Goal: Task Accomplishment & Management: Complete application form

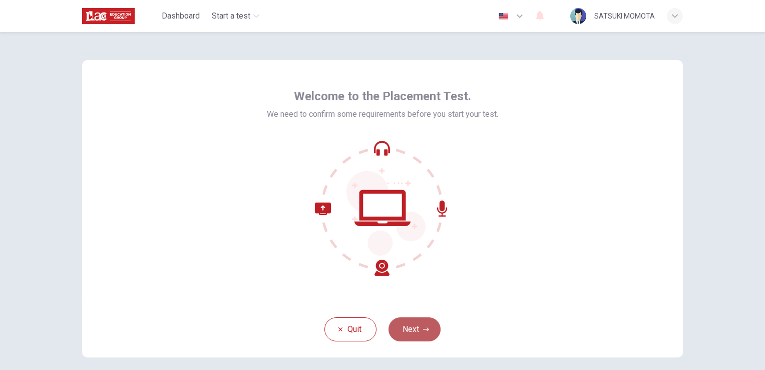
click at [424, 329] on icon "button" at bounding box center [426, 329] width 6 height 4
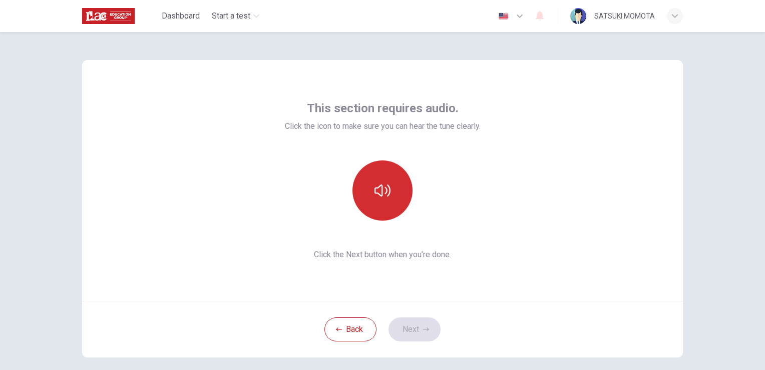
drag, startPoint x: 386, startPoint y: 183, endPoint x: 387, endPoint y: 189, distance: 6.1
click at [387, 189] on icon "button" at bounding box center [383, 190] width 16 height 16
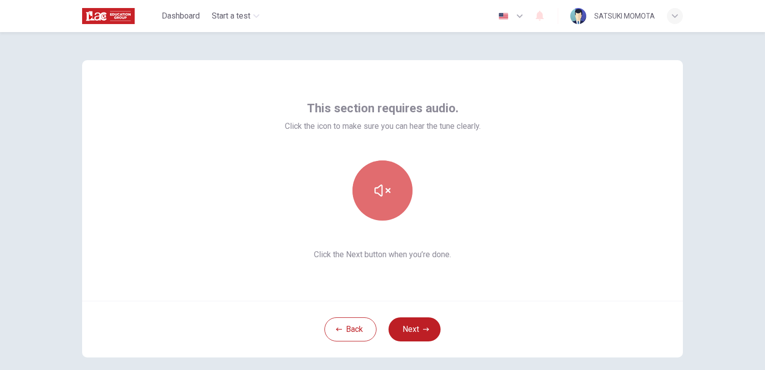
click at [381, 193] on icon "button" at bounding box center [383, 190] width 16 height 16
click at [403, 188] on button "button" at bounding box center [383, 190] width 60 height 60
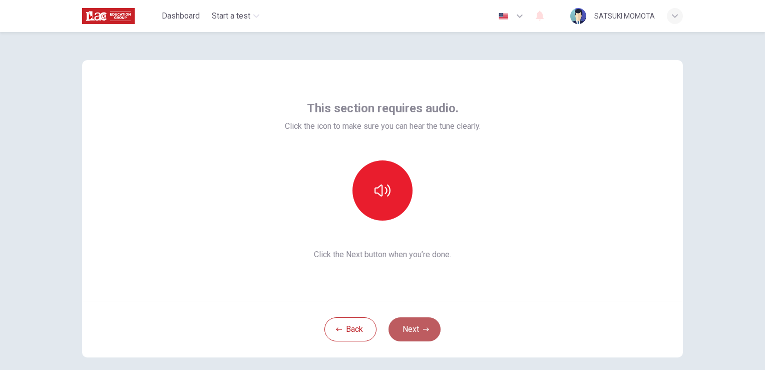
click at [423, 326] on icon "button" at bounding box center [426, 329] width 6 height 6
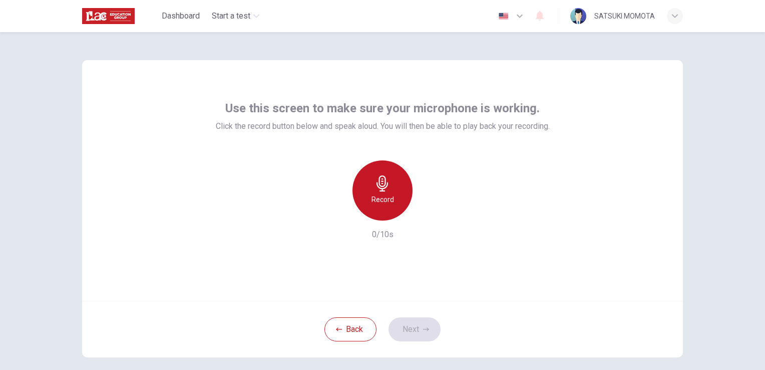
click at [387, 175] on icon "button" at bounding box center [383, 183] width 16 height 16
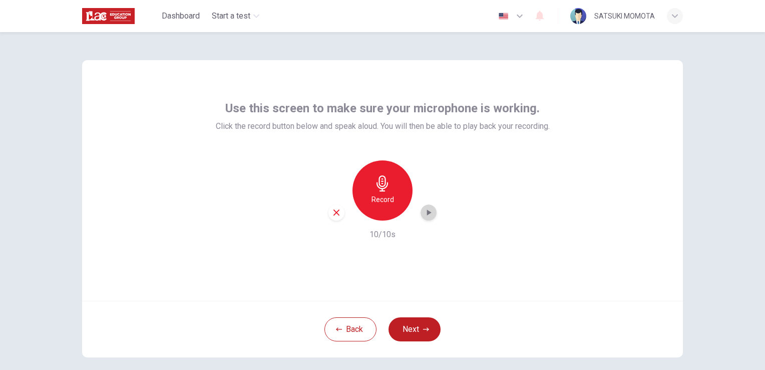
click at [429, 213] on icon "button" at bounding box center [429, 212] width 10 height 10
click at [411, 325] on button "Next" at bounding box center [415, 329] width 52 height 24
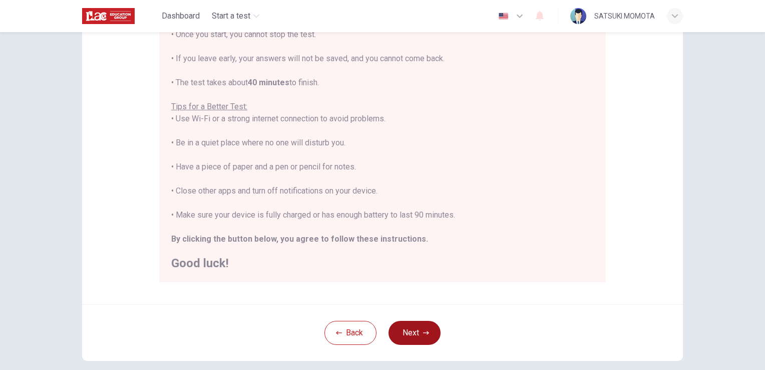
scroll to position [187, 0]
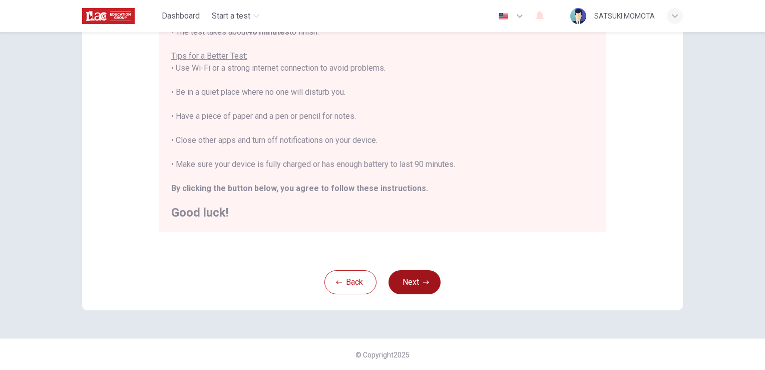
click at [423, 285] on button "Next" at bounding box center [415, 282] width 52 height 24
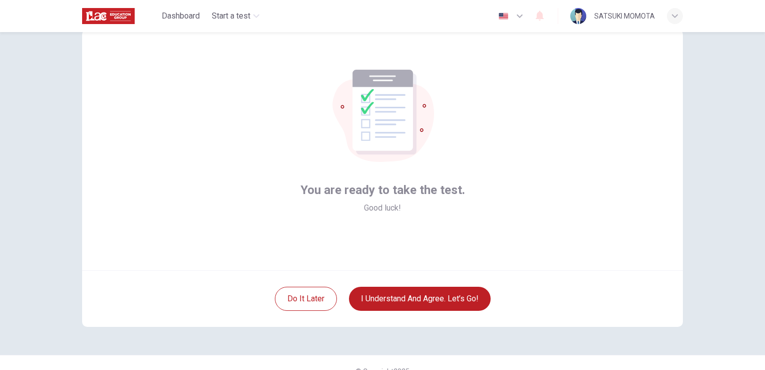
scroll to position [47, 0]
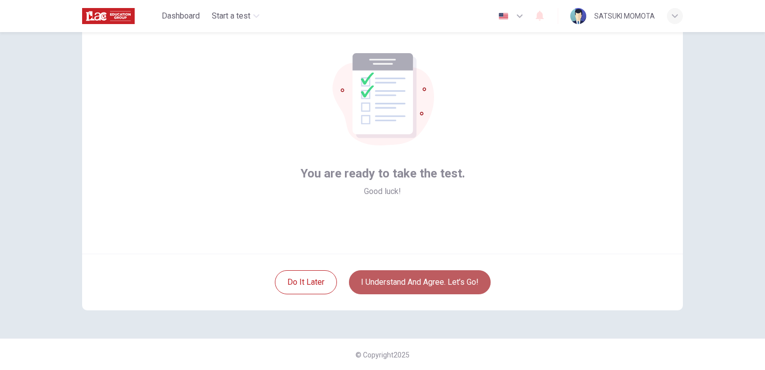
click at [455, 274] on button "I understand and agree. Let’s go!" at bounding box center [420, 282] width 142 height 24
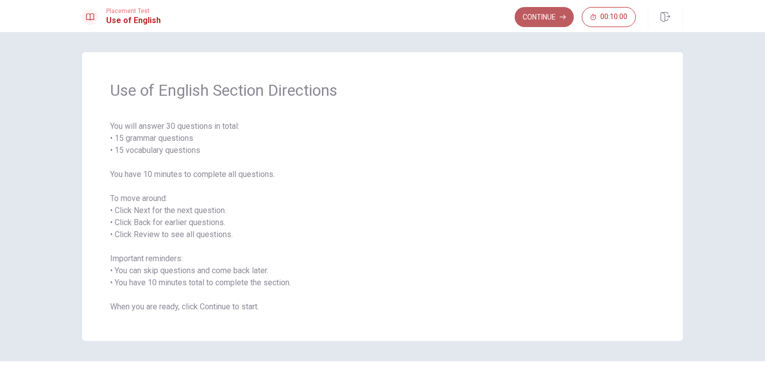
click at [545, 21] on button "Continue" at bounding box center [544, 17] width 59 height 20
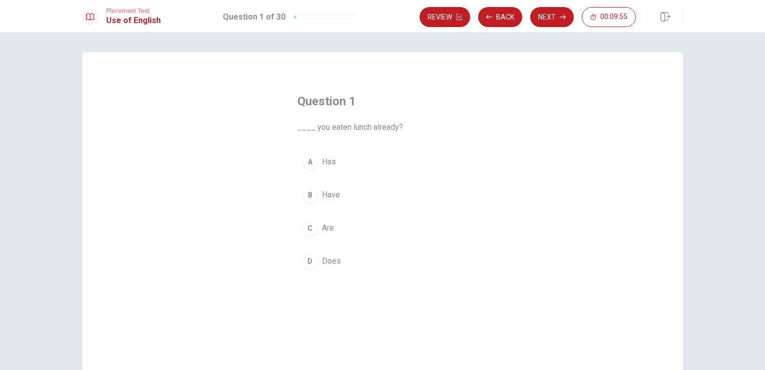
click at [325, 193] on span "Have" at bounding box center [331, 195] width 18 height 12
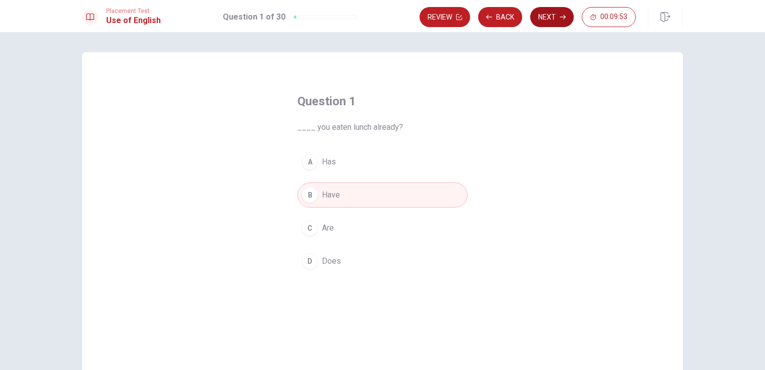
click at [555, 17] on button "Next" at bounding box center [552, 17] width 44 height 20
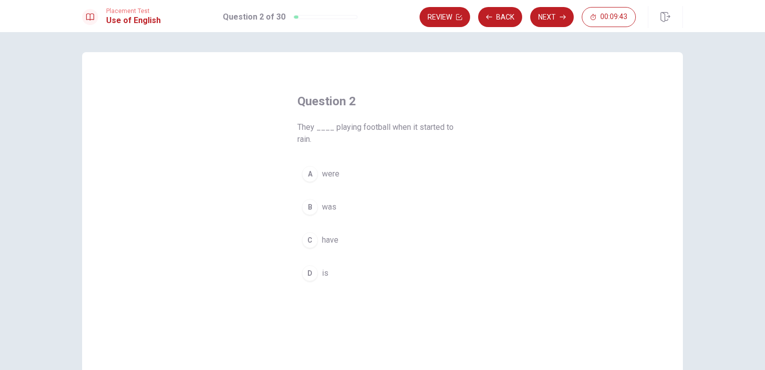
click at [333, 174] on span "were" at bounding box center [331, 174] width 18 height 12
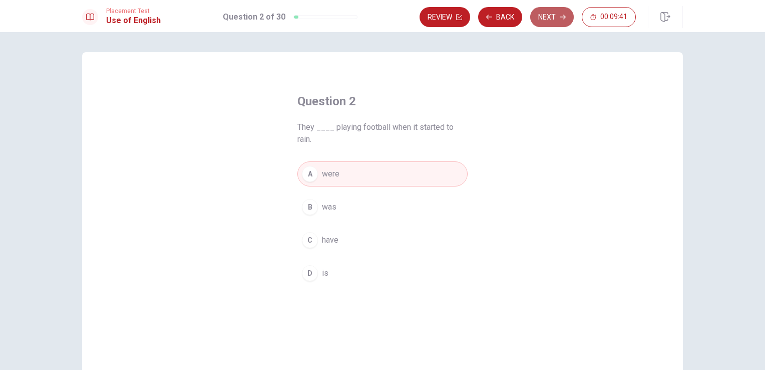
click at [542, 20] on button "Next" at bounding box center [552, 17] width 44 height 20
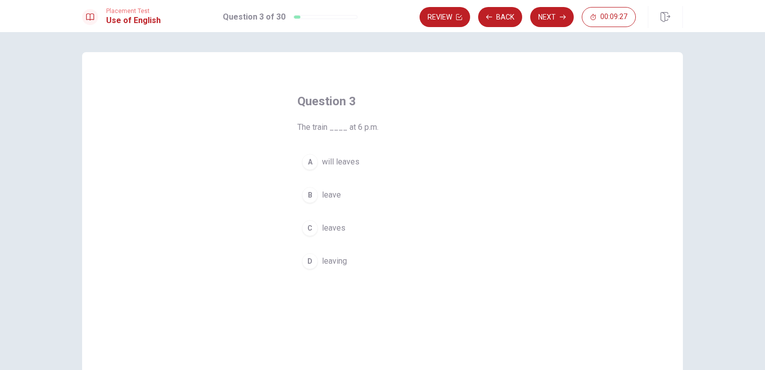
click at [333, 227] on span "leaves" at bounding box center [334, 228] width 24 height 12
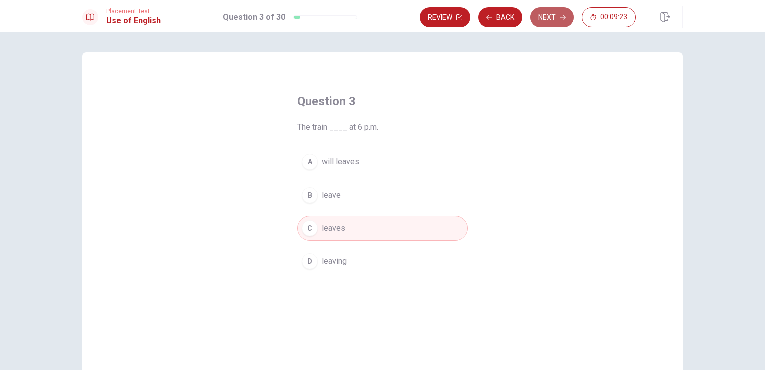
click at [551, 16] on button "Next" at bounding box center [552, 17] width 44 height 20
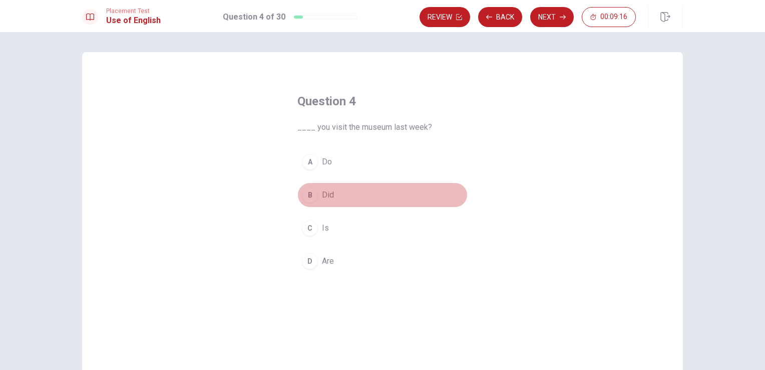
click at [331, 191] on button "B Did" at bounding box center [382, 194] width 170 height 25
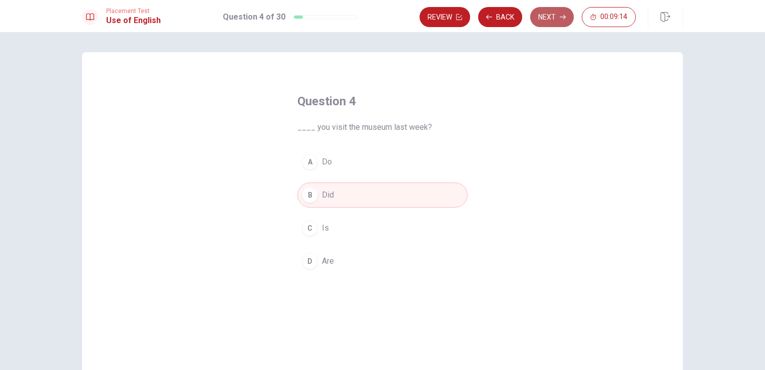
click at [551, 16] on button "Next" at bounding box center [552, 17] width 44 height 20
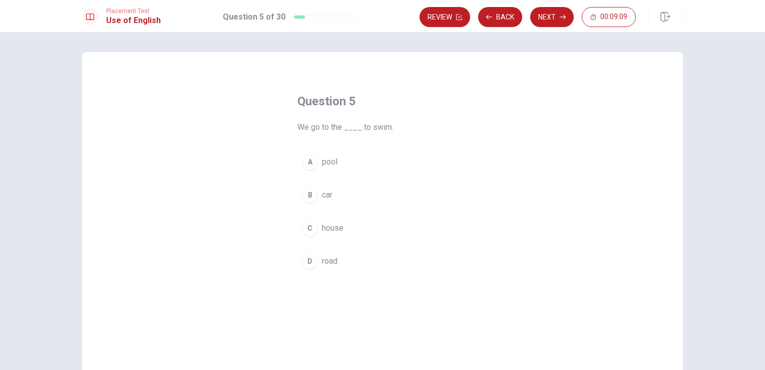
click at [330, 160] on span "pool" at bounding box center [330, 162] width 16 height 12
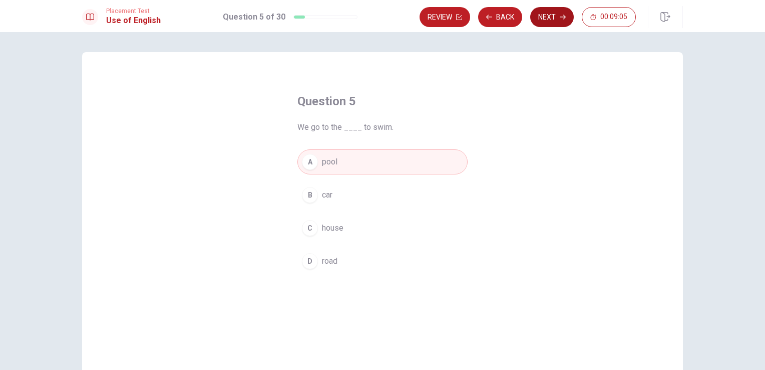
click at [551, 23] on button "Next" at bounding box center [552, 17] width 44 height 20
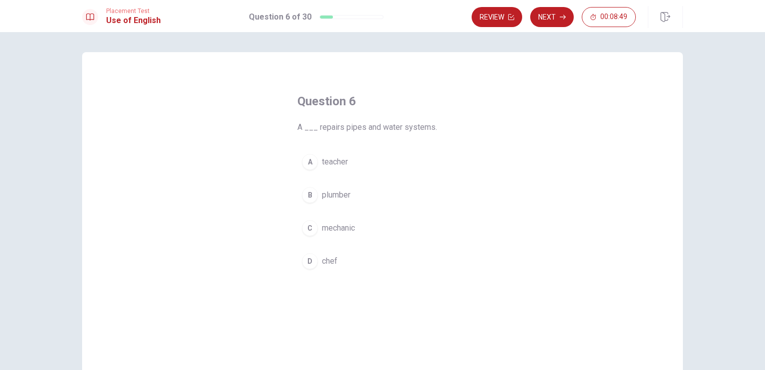
click at [342, 223] on span "mechanic" at bounding box center [338, 228] width 33 height 12
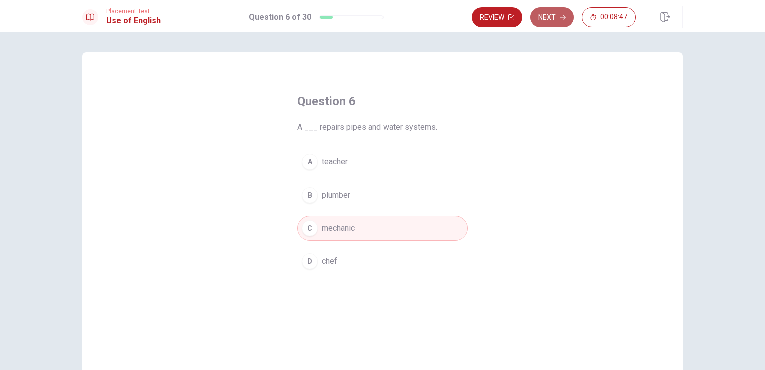
click at [545, 21] on button "Next" at bounding box center [552, 17] width 44 height 20
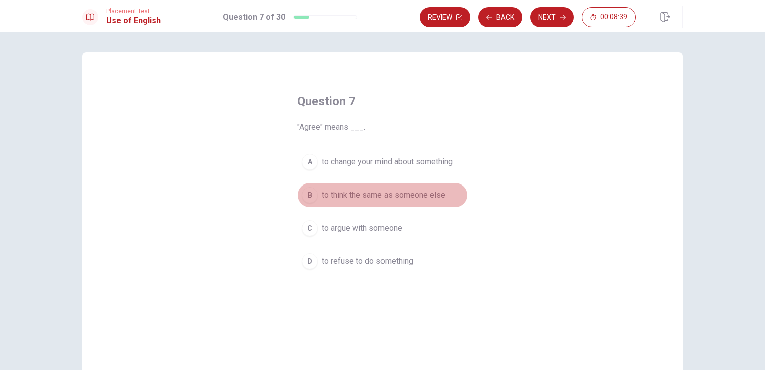
click at [384, 193] on span "to think the same as someone else" at bounding box center [383, 195] width 123 height 12
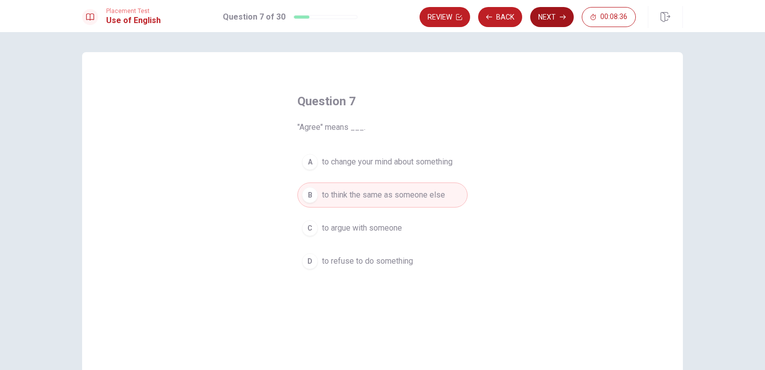
click at [551, 17] on button "Next" at bounding box center [552, 17] width 44 height 20
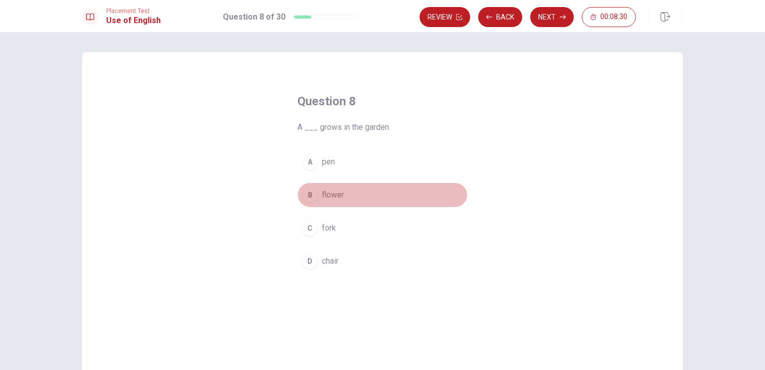
click at [333, 189] on span "flower" at bounding box center [333, 195] width 22 height 12
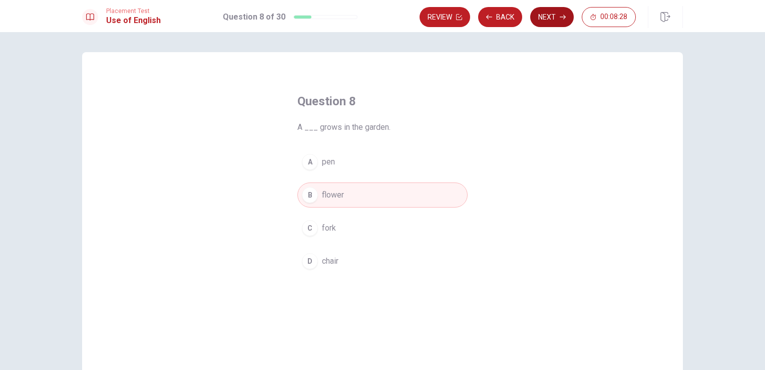
click at [551, 17] on button "Next" at bounding box center [552, 17] width 44 height 20
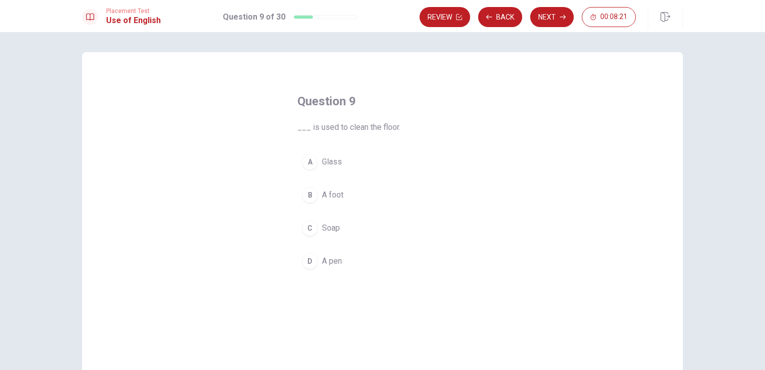
click at [329, 227] on span "Soap" at bounding box center [331, 228] width 18 height 12
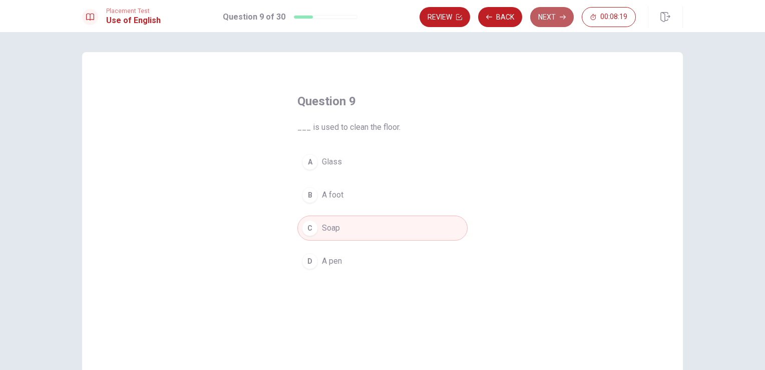
click at [551, 18] on button "Next" at bounding box center [552, 17] width 44 height 20
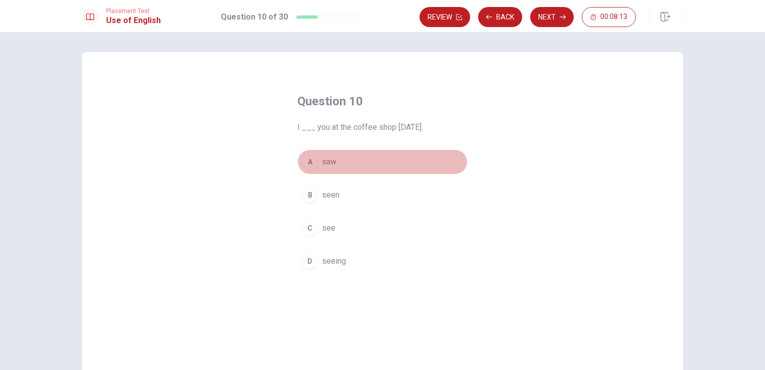
click at [331, 163] on span "saw" at bounding box center [329, 162] width 15 height 12
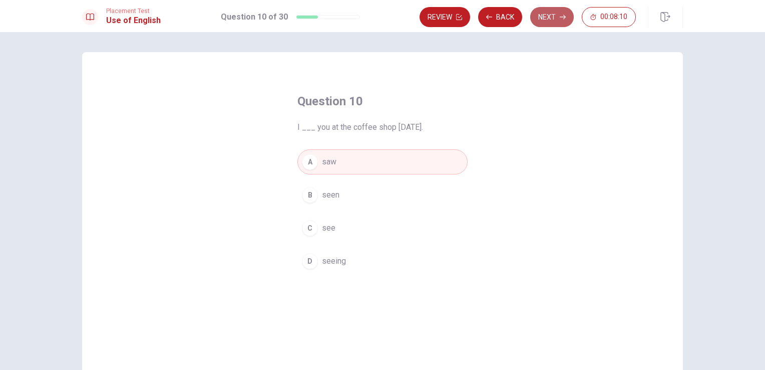
click at [551, 17] on button "Next" at bounding box center [552, 17] width 44 height 20
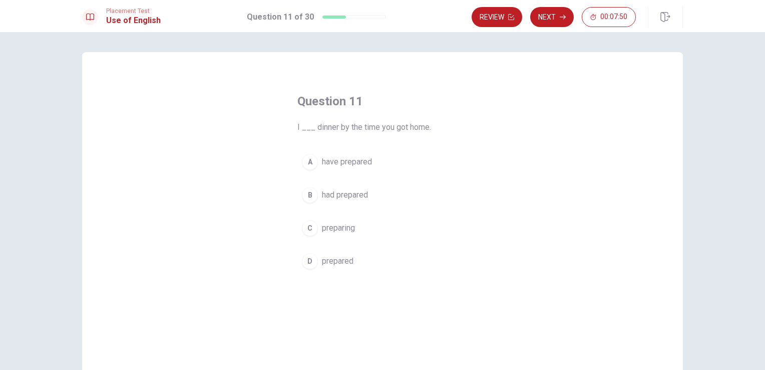
click at [355, 192] on span "had prepared" at bounding box center [345, 195] width 46 height 12
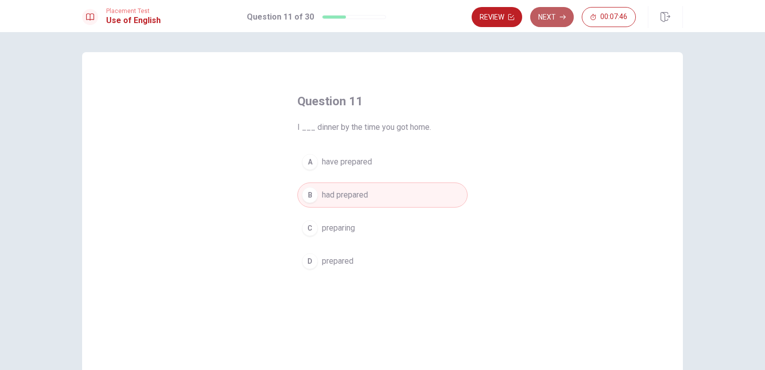
click at [553, 21] on button "Next" at bounding box center [552, 17] width 44 height 20
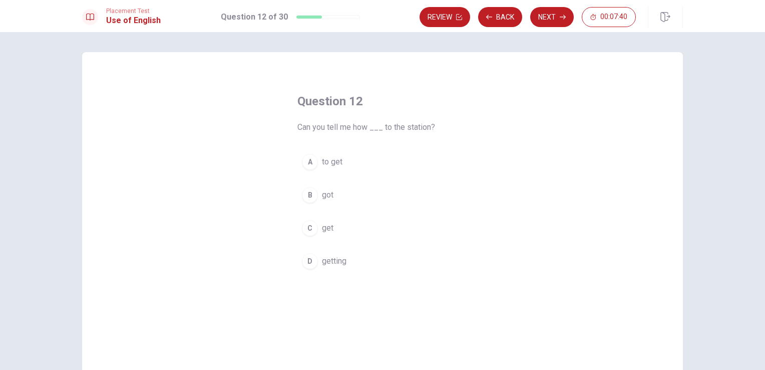
click at [336, 161] on span "to get" at bounding box center [332, 162] width 21 height 12
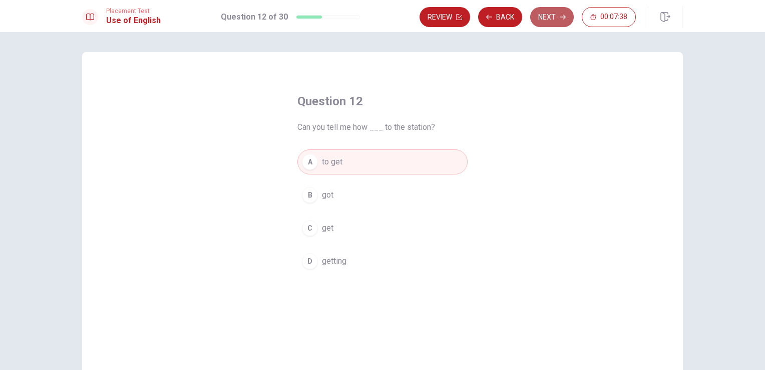
click at [550, 19] on button "Next" at bounding box center [552, 17] width 44 height 20
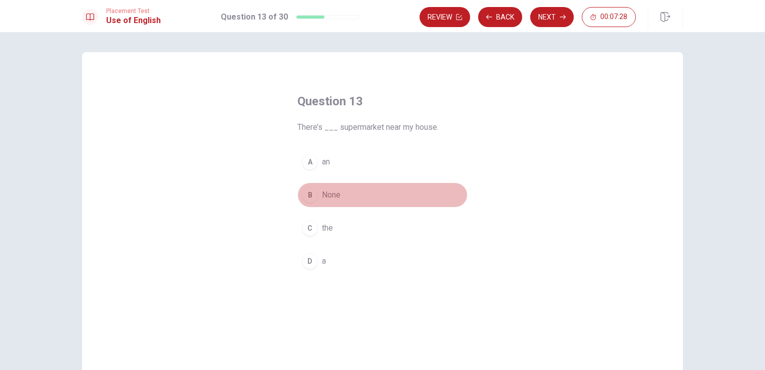
click at [331, 194] on span "None" at bounding box center [331, 195] width 19 height 12
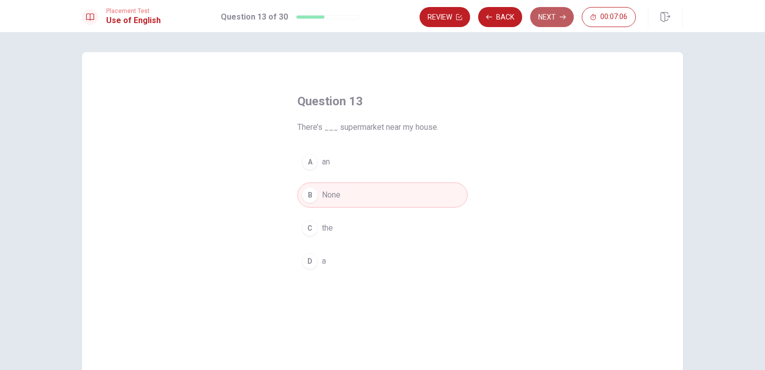
click at [554, 18] on button "Next" at bounding box center [552, 17] width 44 height 20
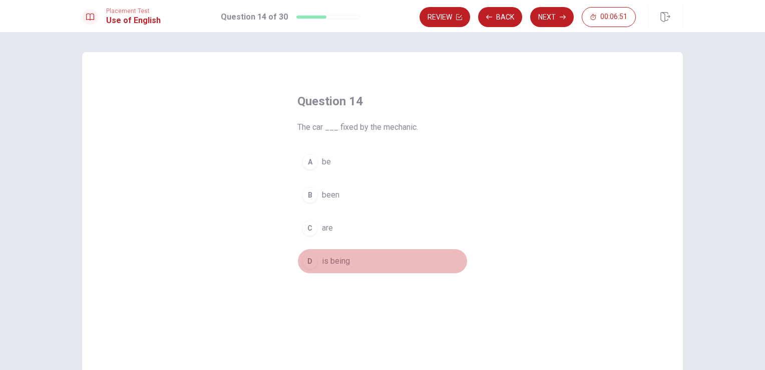
click at [331, 259] on span "is being" at bounding box center [336, 261] width 28 height 12
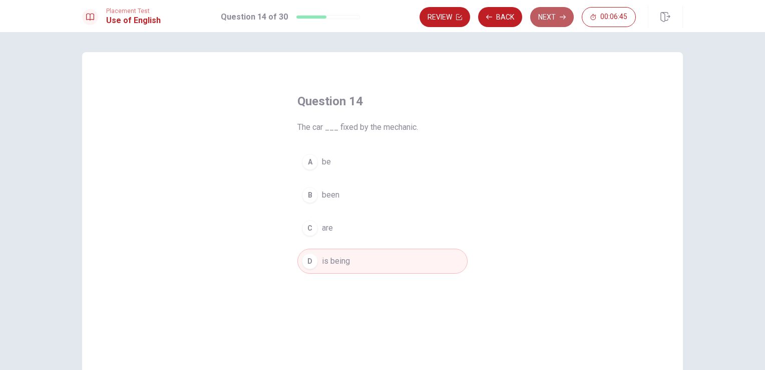
click at [557, 16] on button "Next" at bounding box center [552, 17] width 44 height 20
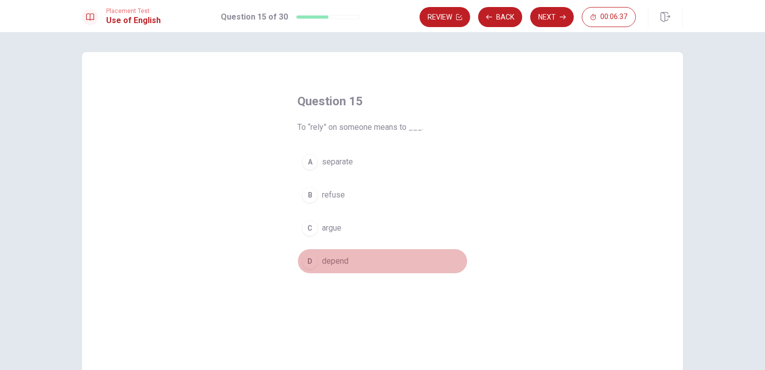
click at [325, 260] on span "depend" at bounding box center [335, 261] width 27 height 12
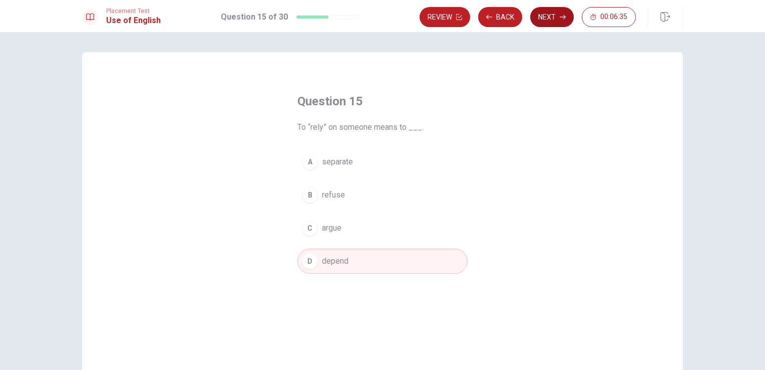
click at [551, 19] on button "Next" at bounding box center [552, 17] width 44 height 20
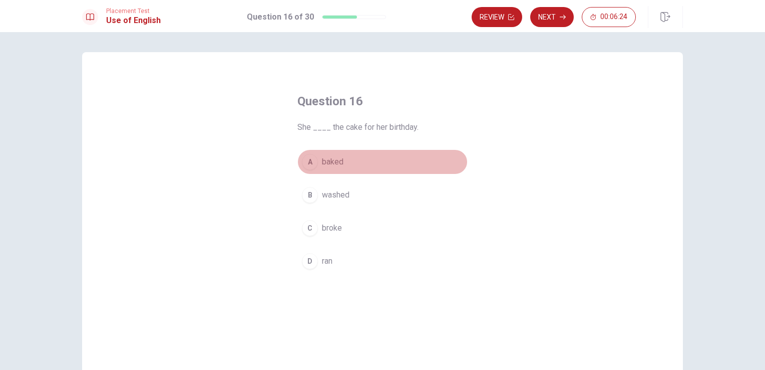
click at [333, 158] on span "baked" at bounding box center [333, 162] width 22 height 12
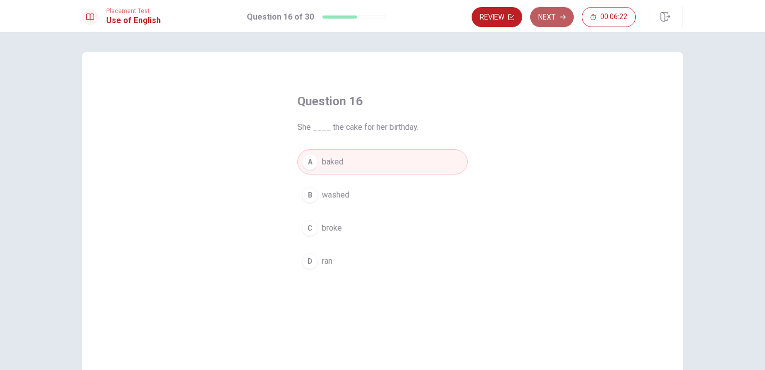
click at [554, 18] on button "Next" at bounding box center [552, 17] width 44 height 20
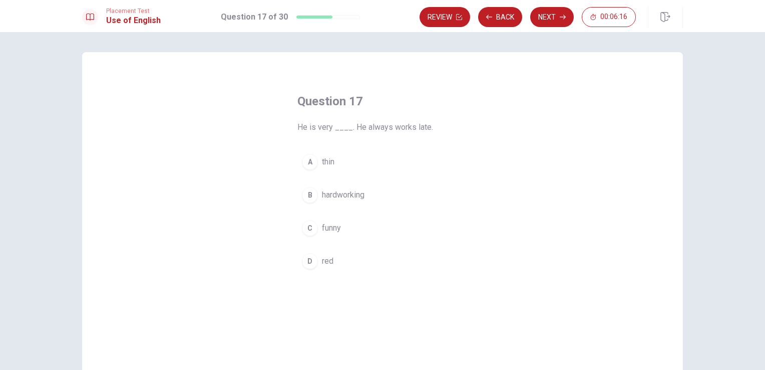
click at [354, 193] on span "hardworking" at bounding box center [343, 195] width 43 height 12
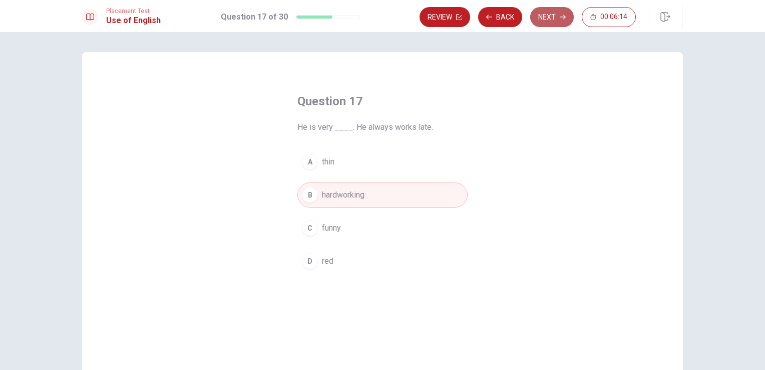
click at [558, 17] on button "Next" at bounding box center [552, 17] width 44 height 20
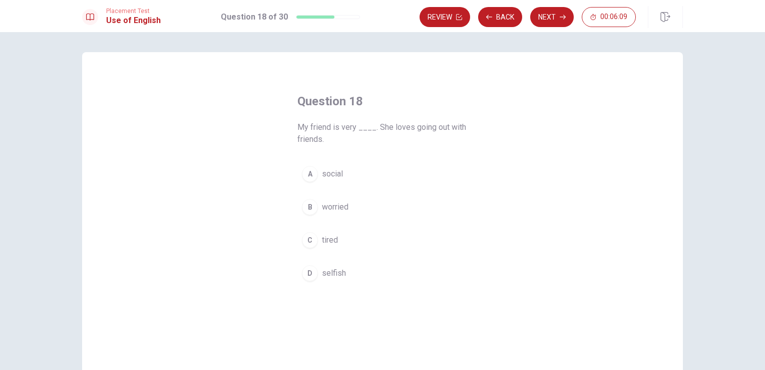
click at [337, 173] on span "social" at bounding box center [332, 174] width 21 height 12
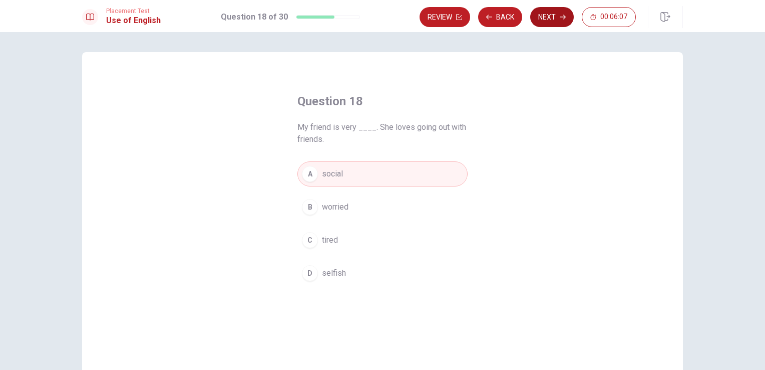
click at [563, 18] on icon "button" at bounding box center [563, 17] width 6 height 6
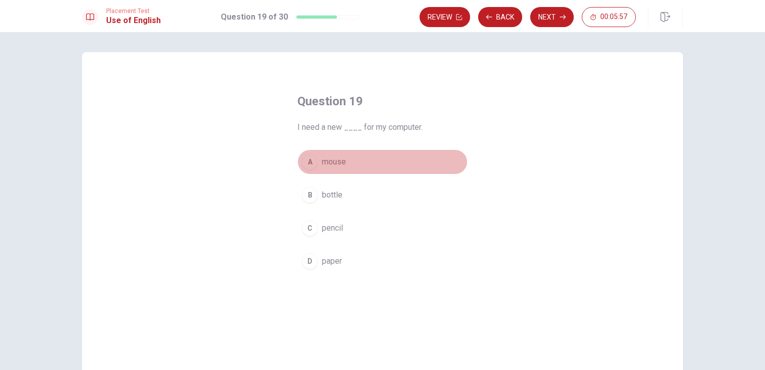
click at [336, 162] on span "mouse" at bounding box center [334, 162] width 24 height 12
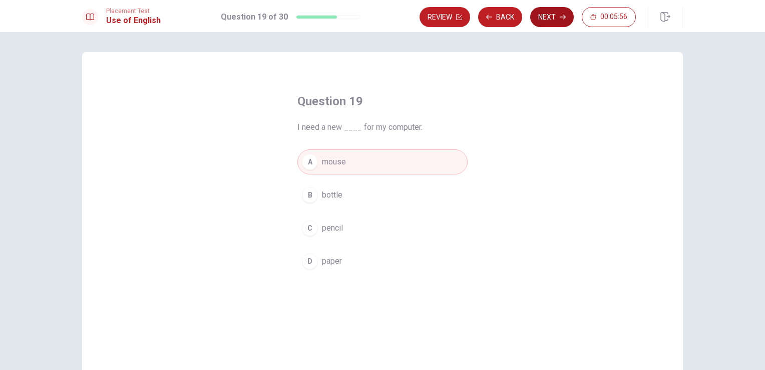
click at [556, 17] on button "Next" at bounding box center [552, 17] width 44 height 20
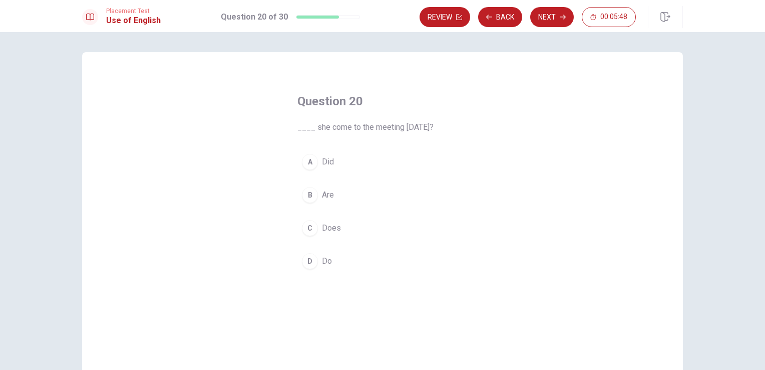
click at [322, 160] on span "Did" at bounding box center [328, 162] width 12 height 12
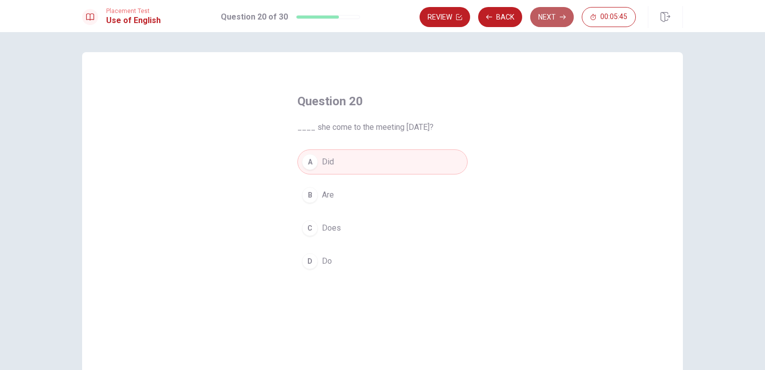
click at [551, 20] on button "Next" at bounding box center [552, 17] width 44 height 20
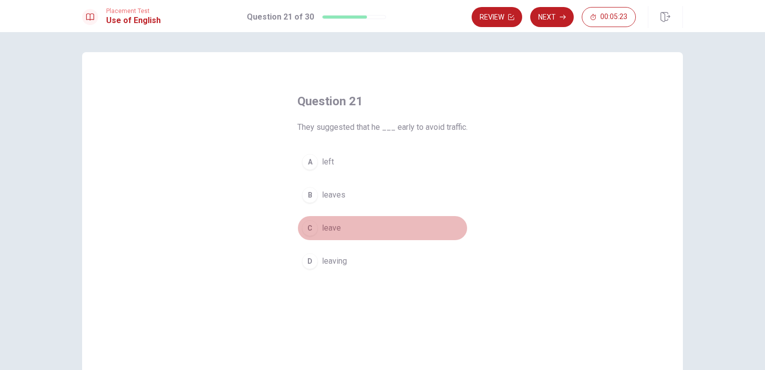
click at [323, 228] on span "leave" at bounding box center [331, 228] width 19 height 12
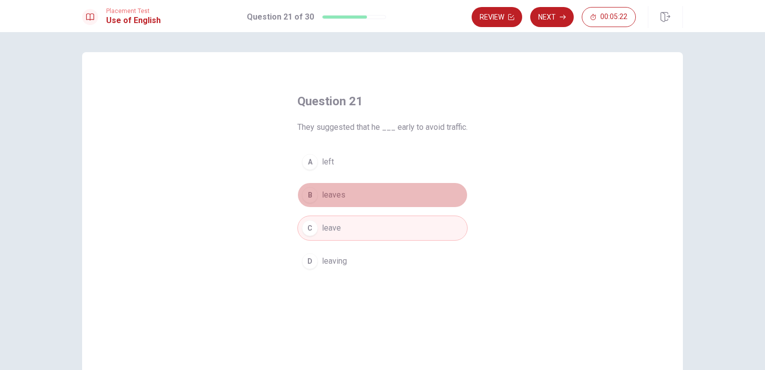
click at [332, 195] on span "leaves" at bounding box center [334, 195] width 24 height 12
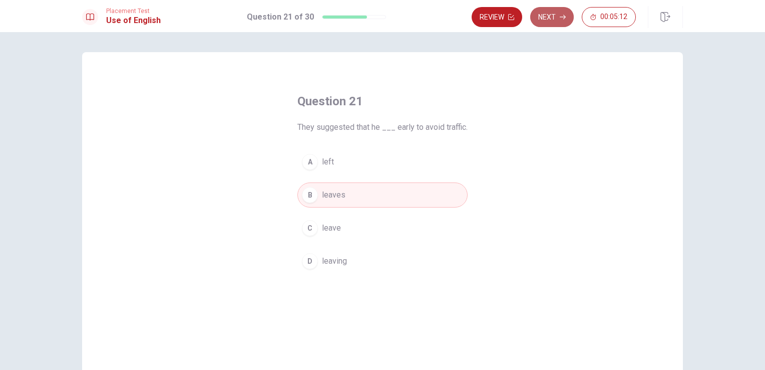
click at [549, 21] on button "Next" at bounding box center [552, 17] width 44 height 20
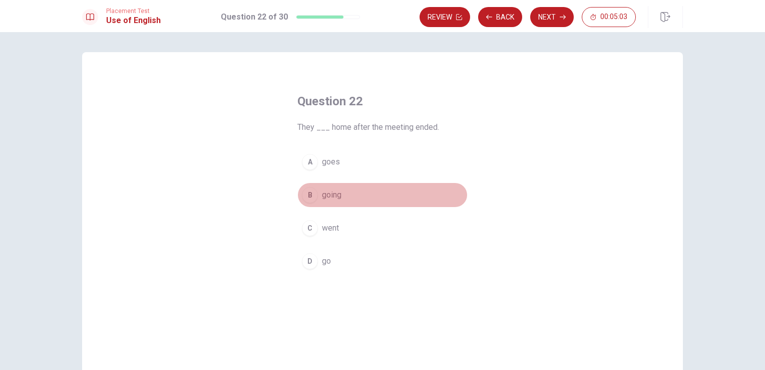
click at [335, 194] on span "going" at bounding box center [332, 195] width 20 height 12
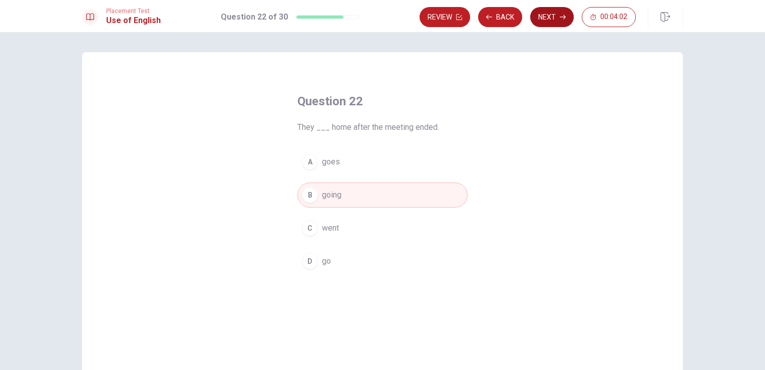
click at [547, 14] on button "Next" at bounding box center [552, 17] width 44 height 20
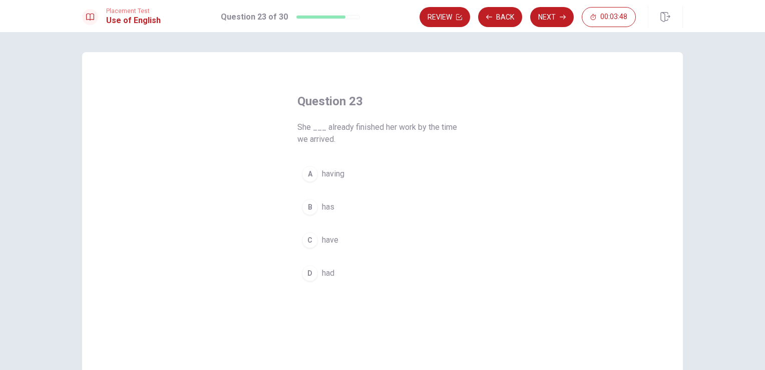
click at [331, 207] on span "has" at bounding box center [328, 207] width 13 height 12
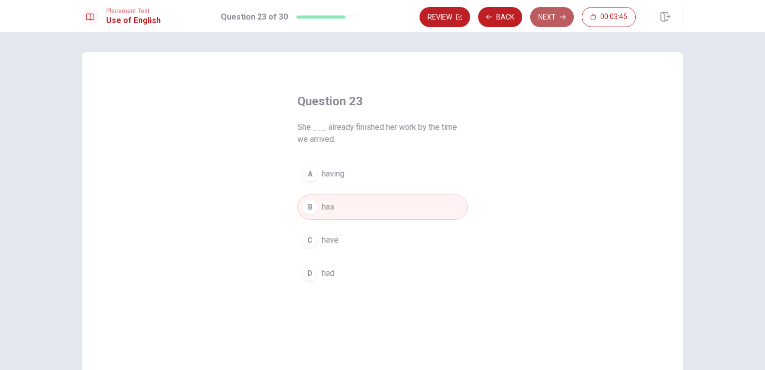
click at [555, 19] on button "Next" at bounding box center [552, 17] width 44 height 20
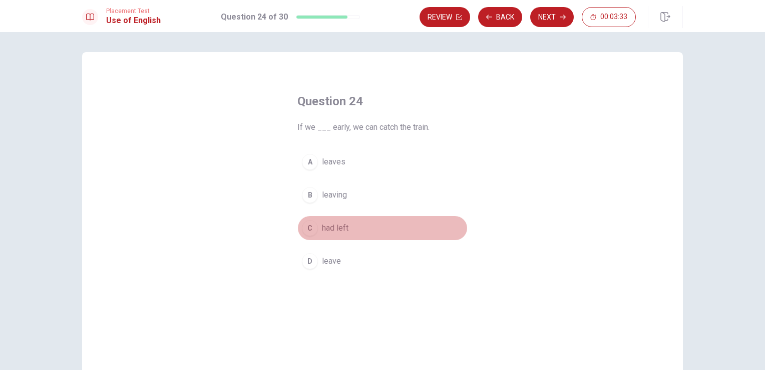
click at [341, 229] on span "had left" at bounding box center [335, 228] width 27 height 12
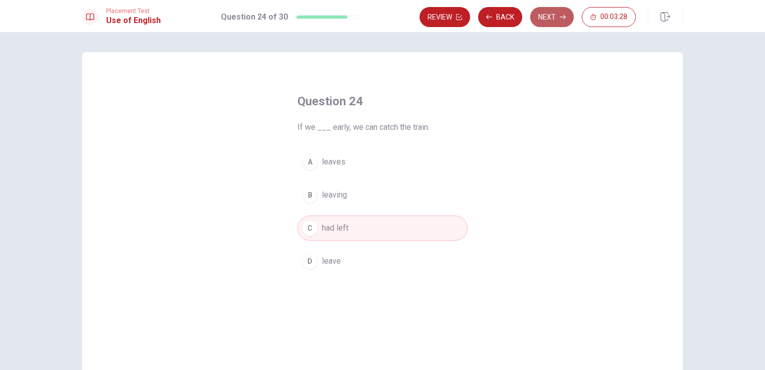
click at [555, 16] on button "Next" at bounding box center [552, 17] width 44 height 20
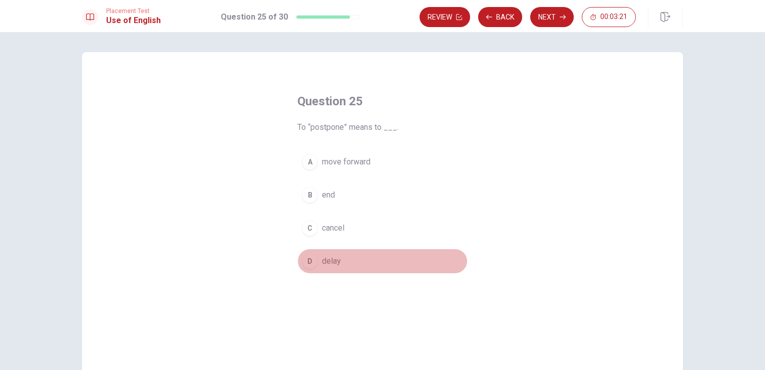
click at [325, 261] on span "delay" at bounding box center [331, 261] width 19 height 12
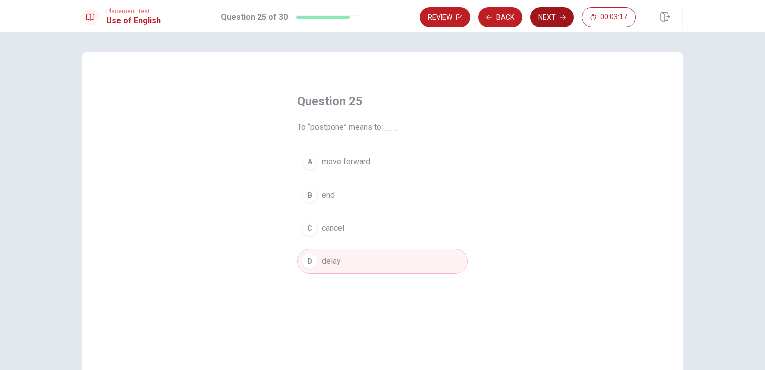
click at [553, 15] on button "Next" at bounding box center [552, 17] width 44 height 20
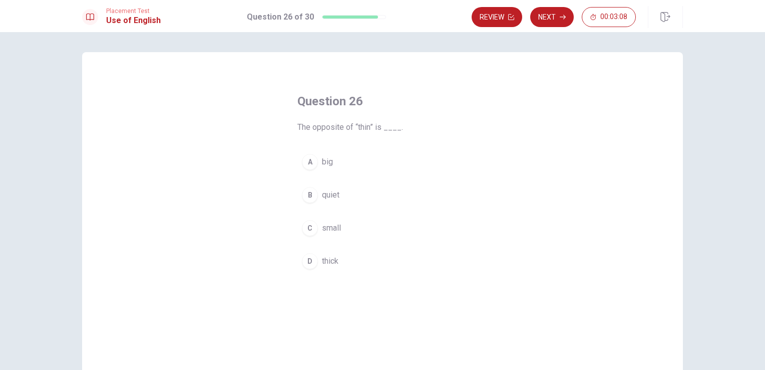
click at [328, 261] on span "thick" at bounding box center [330, 261] width 17 height 12
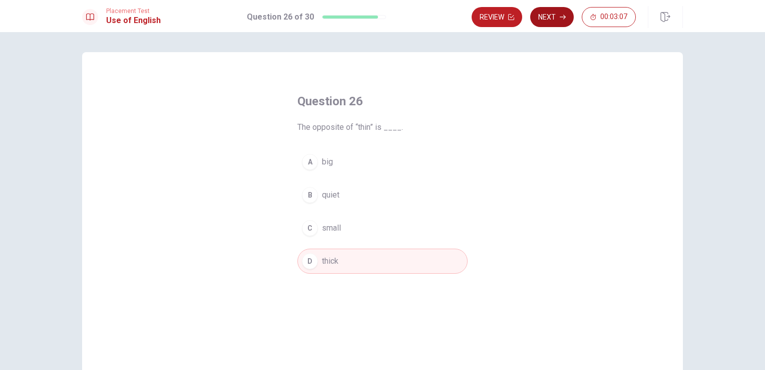
click at [561, 14] on icon "button" at bounding box center [563, 17] width 6 height 6
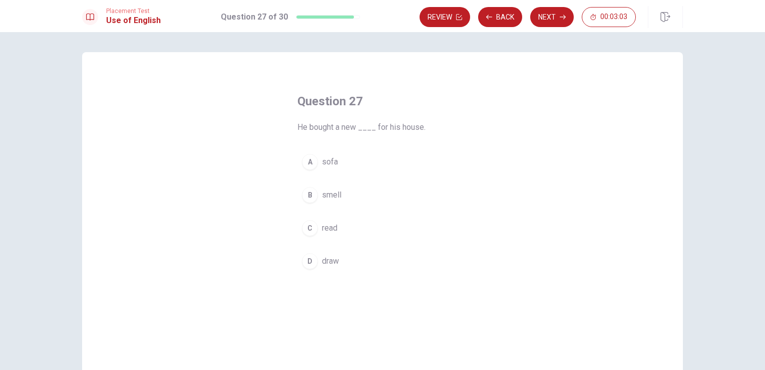
click at [330, 162] on span "sofa" at bounding box center [330, 162] width 16 height 12
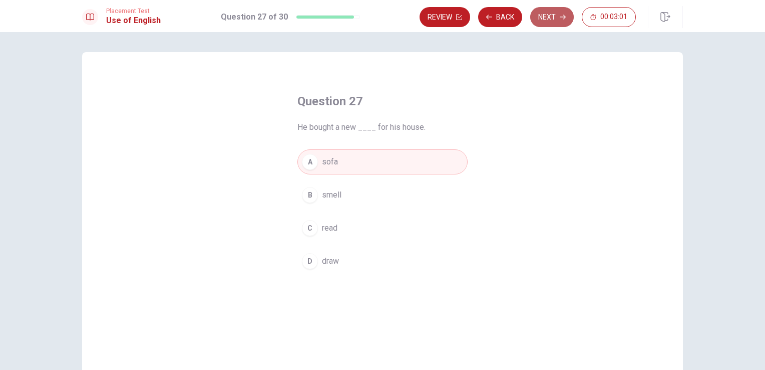
click at [555, 16] on button "Next" at bounding box center [552, 17] width 44 height 20
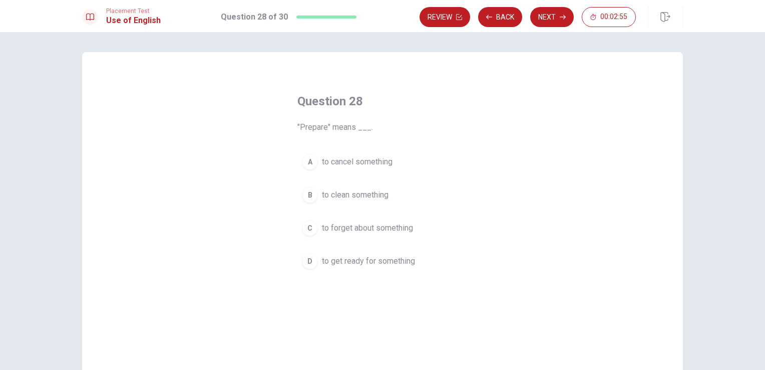
click at [349, 261] on span "to get ready for something" at bounding box center [368, 261] width 93 height 12
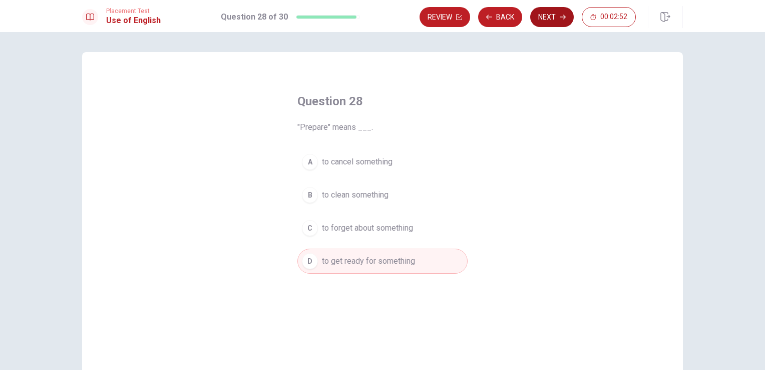
click at [559, 18] on button "Next" at bounding box center [552, 17] width 44 height 20
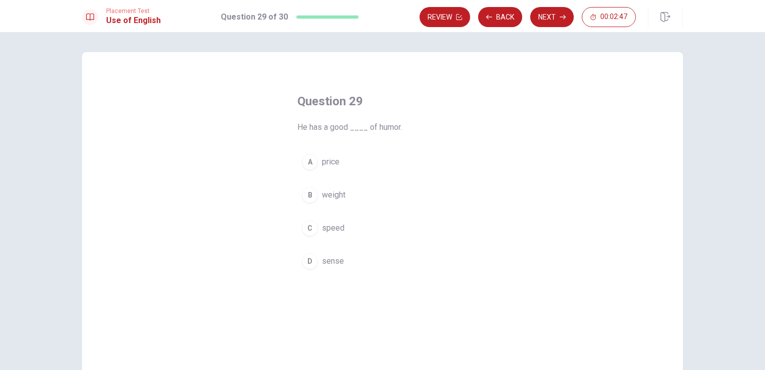
click at [332, 261] on span "sense" at bounding box center [333, 261] width 22 height 12
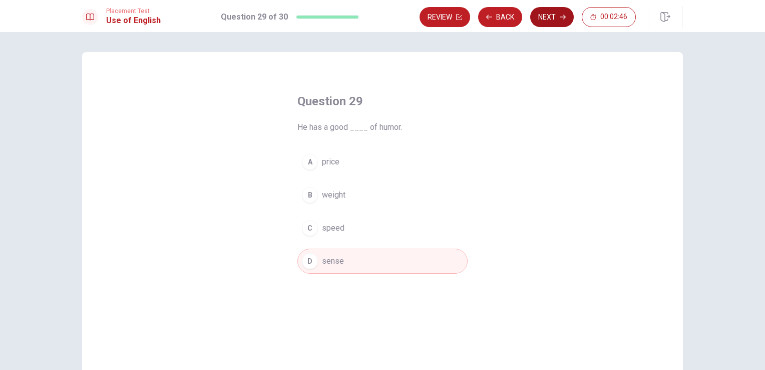
click at [559, 16] on button "Next" at bounding box center [552, 17] width 44 height 20
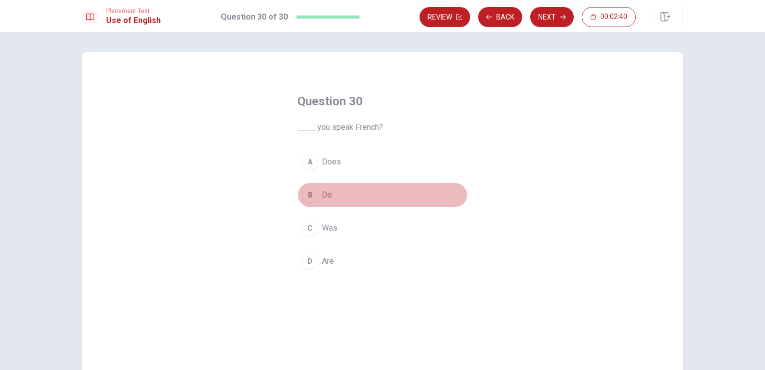
click at [322, 191] on span "Do" at bounding box center [327, 195] width 10 height 12
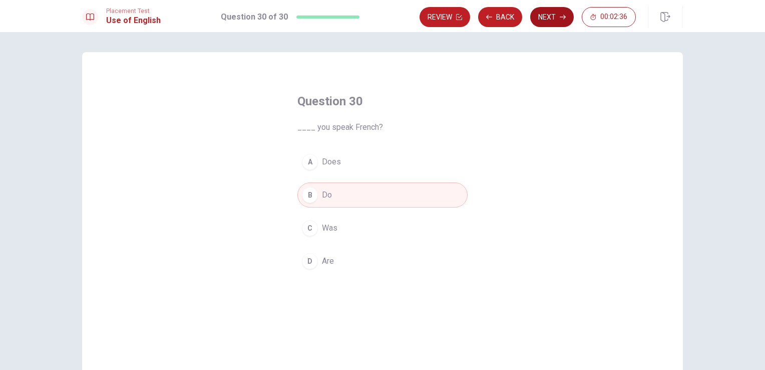
click at [557, 20] on button "Next" at bounding box center [552, 17] width 44 height 20
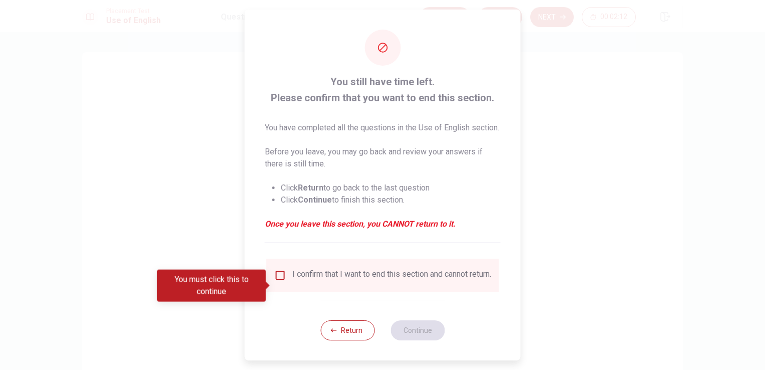
click at [352, 340] on button "Return" at bounding box center [348, 330] width 54 height 20
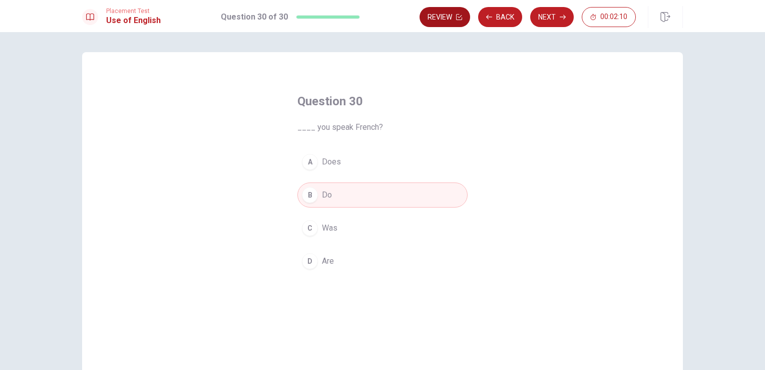
click at [453, 19] on button "Review" at bounding box center [445, 17] width 51 height 20
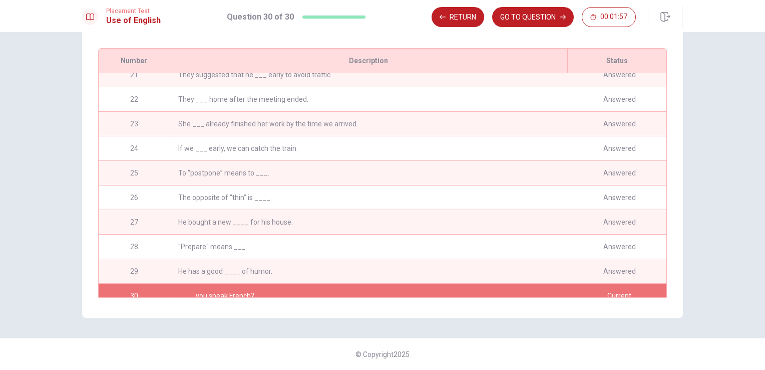
scroll to position [513, 0]
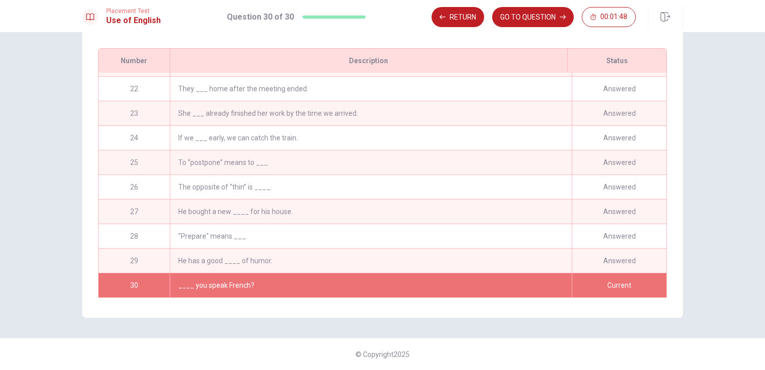
click at [294, 209] on div "He bought a new ____ for his house." at bounding box center [371, 211] width 402 height 24
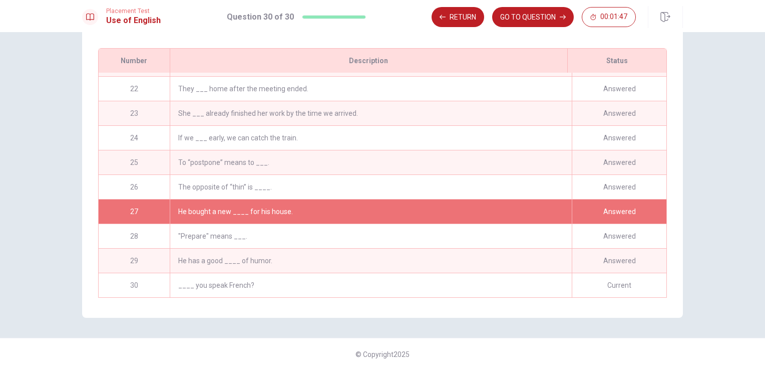
click at [303, 232] on div ""Prepare" means ___." at bounding box center [371, 236] width 402 height 24
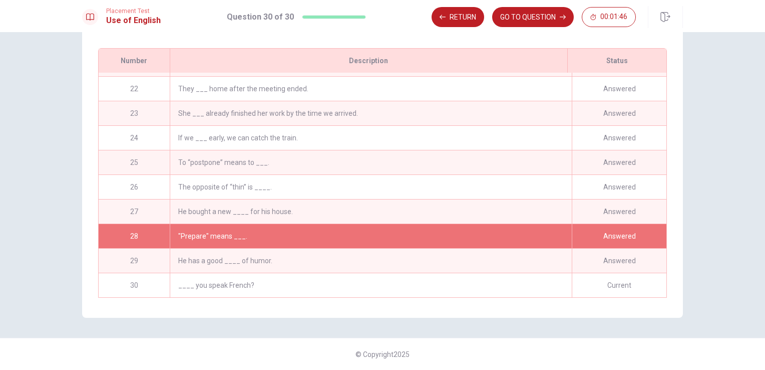
click at [304, 256] on div "He has a good ____ of humor." at bounding box center [371, 260] width 402 height 24
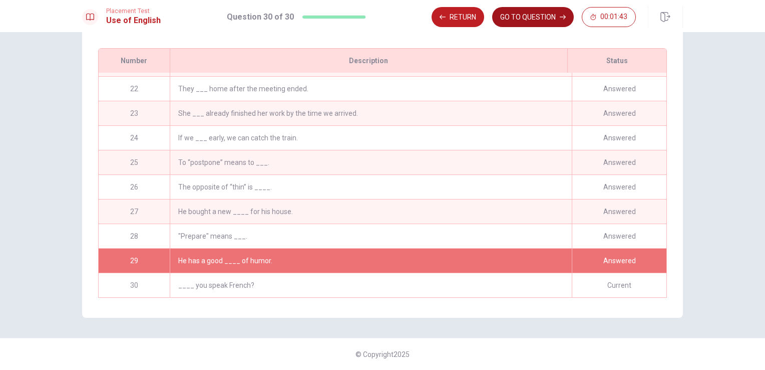
click at [533, 17] on button "GO TO QUESTION" at bounding box center [533, 17] width 82 height 20
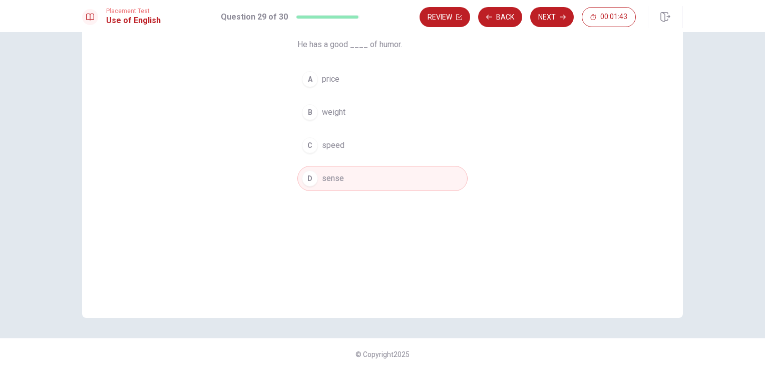
scroll to position [82, 0]
click at [552, 20] on button "Next" at bounding box center [552, 17] width 44 height 20
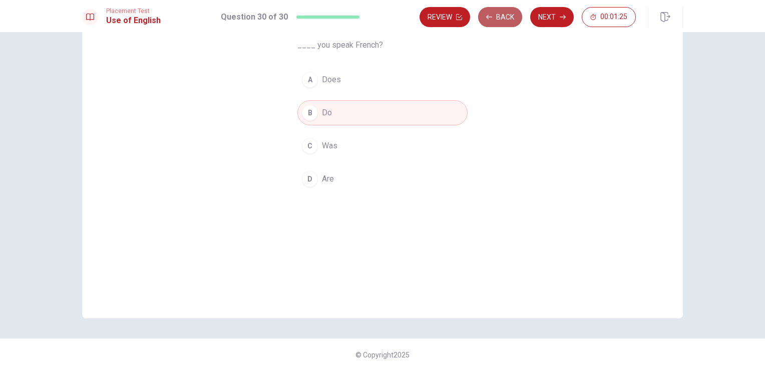
click at [501, 15] on button "Back" at bounding box center [500, 17] width 44 height 20
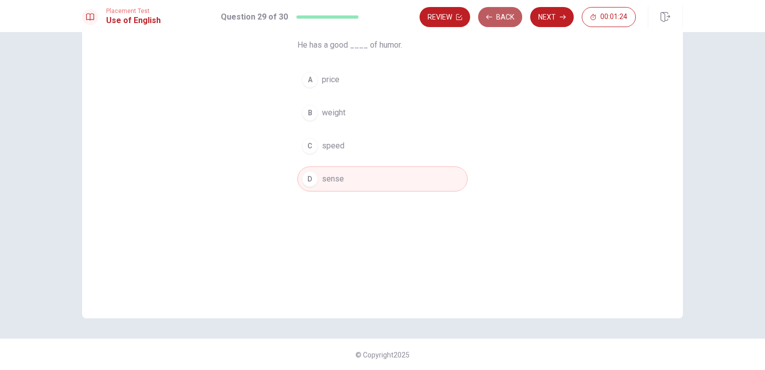
click at [501, 15] on button "Back" at bounding box center [500, 17] width 44 height 20
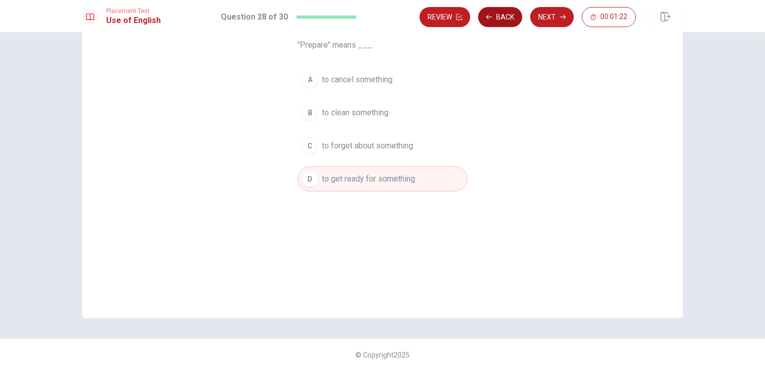
click at [501, 15] on button "Back" at bounding box center [500, 17] width 44 height 20
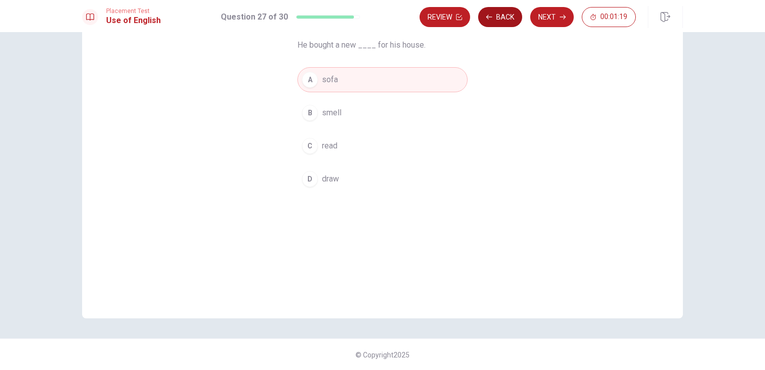
click at [501, 15] on button "Back" at bounding box center [500, 17] width 44 height 20
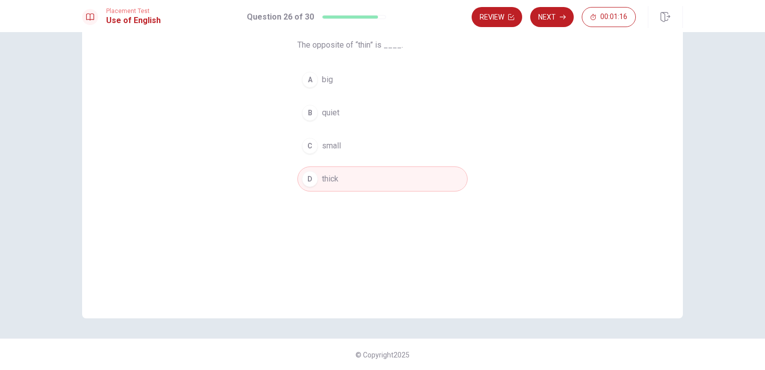
click at [501, 15] on button "Review" at bounding box center [497, 17] width 51 height 20
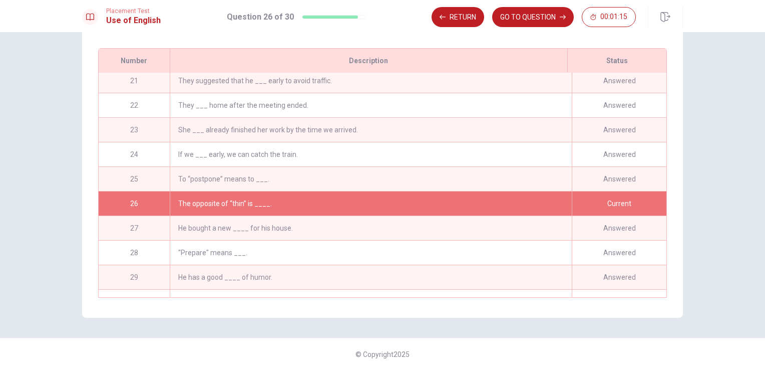
scroll to position [513, 0]
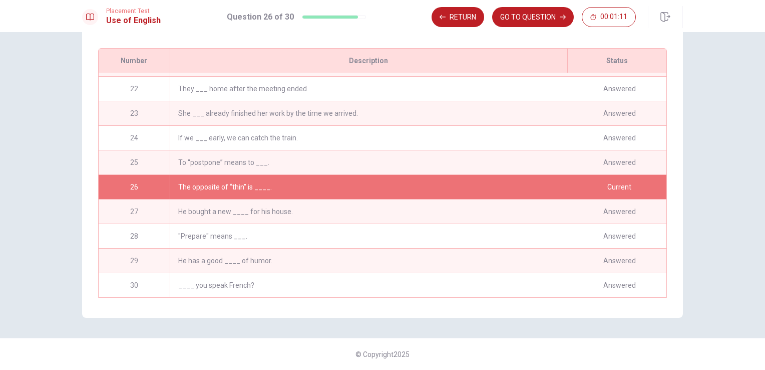
click at [372, 156] on div "To “postpone” means to ___." at bounding box center [371, 162] width 402 height 24
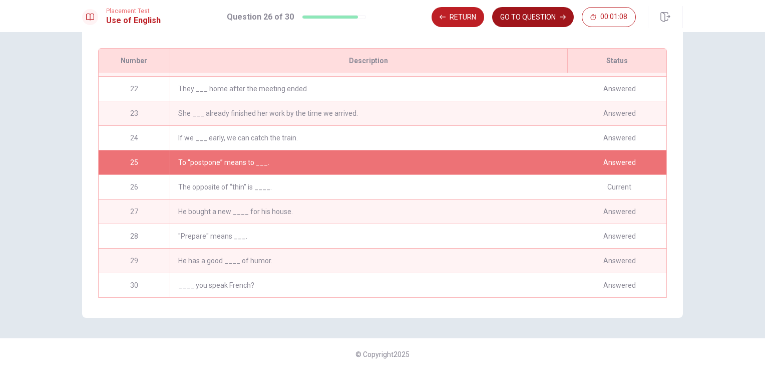
click at [522, 19] on button "GO TO QUESTION" at bounding box center [533, 17] width 82 height 20
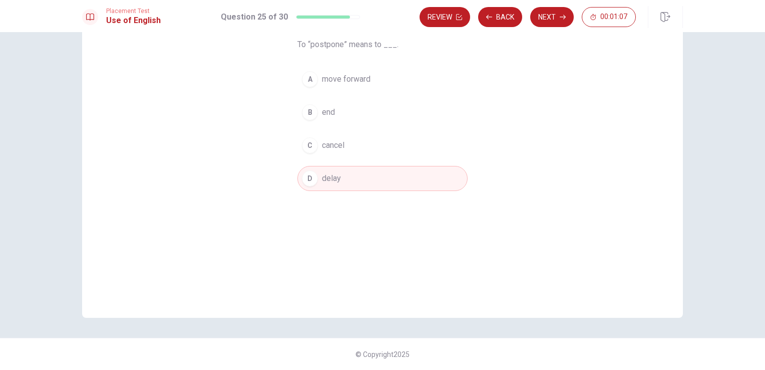
scroll to position [82, 0]
click at [506, 16] on button "Back" at bounding box center [500, 17] width 44 height 20
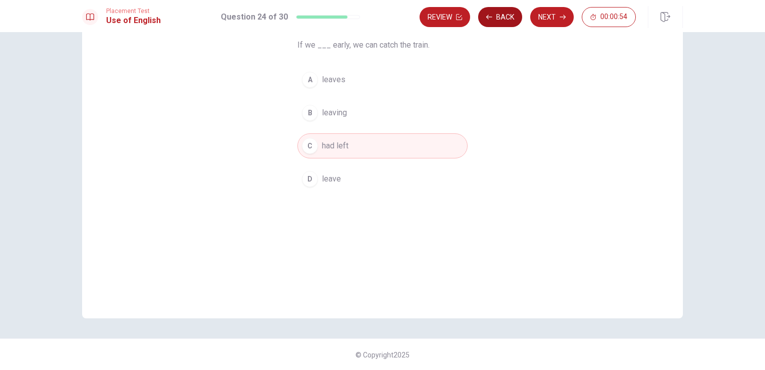
click at [506, 16] on button "Back" at bounding box center [500, 17] width 44 height 20
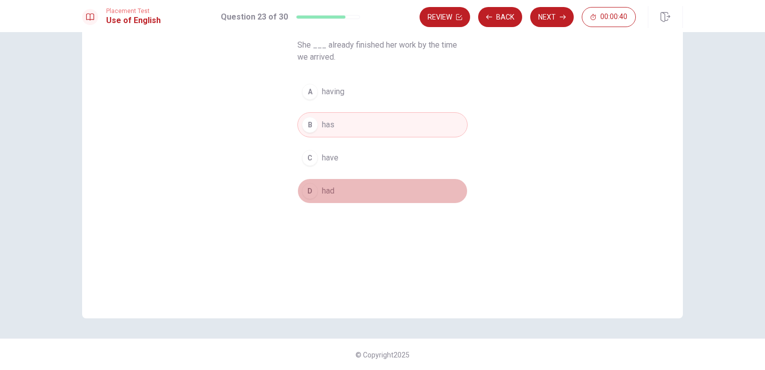
click at [347, 190] on button "D had" at bounding box center [382, 190] width 170 height 25
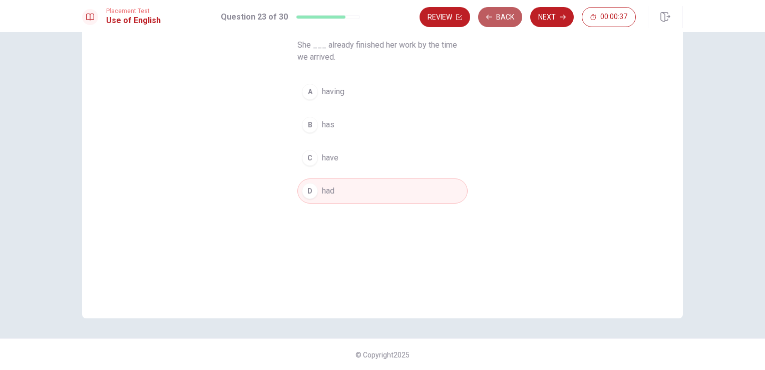
click at [492, 21] on button "Back" at bounding box center [500, 17] width 44 height 20
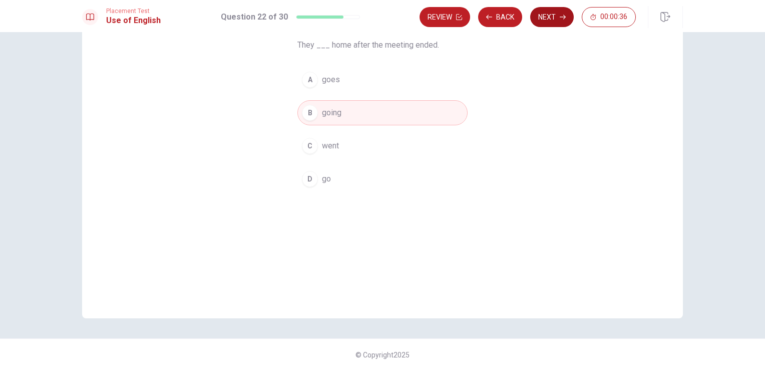
click at [535, 19] on button "Next" at bounding box center [552, 17] width 44 height 20
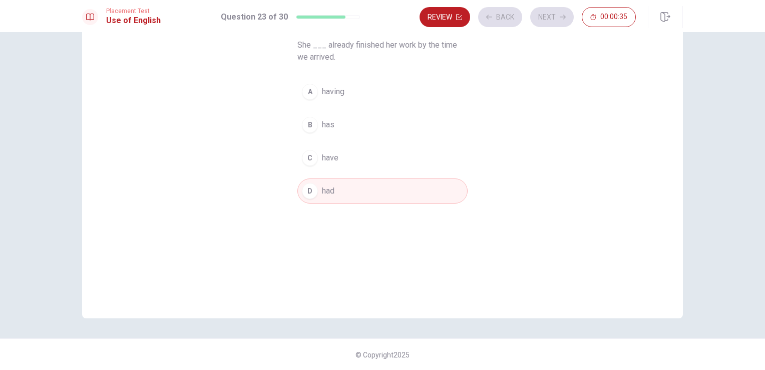
click at [515, 19] on div "Review Back Next 00:00:35" at bounding box center [528, 17] width 216 height 20
click at [505, 23] on button "Back" at bounding box center [500, 17] width 44 height 20
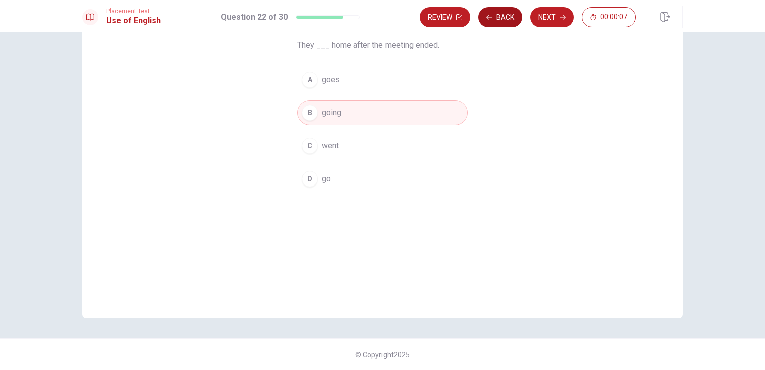
click at [505, 19] on button "Back" at bounding box center [500, 17] width 44 height 20
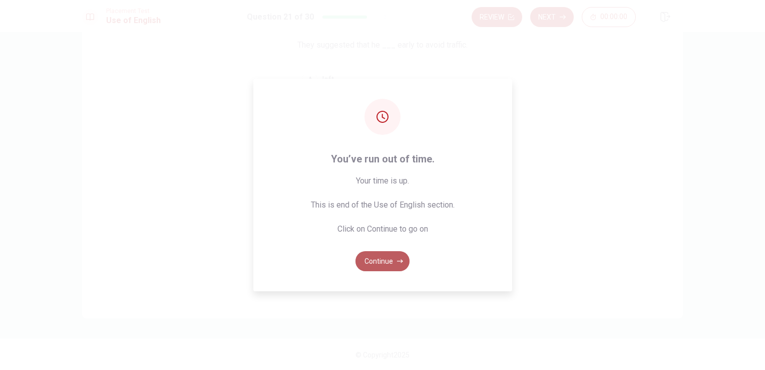
click at [386, 260] on button "Continue" at bounding box center [383, 261] width 54 height 20
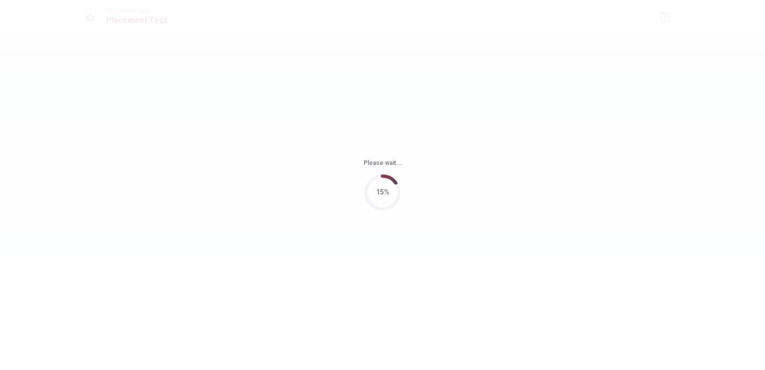
scroll to position [0, 0]
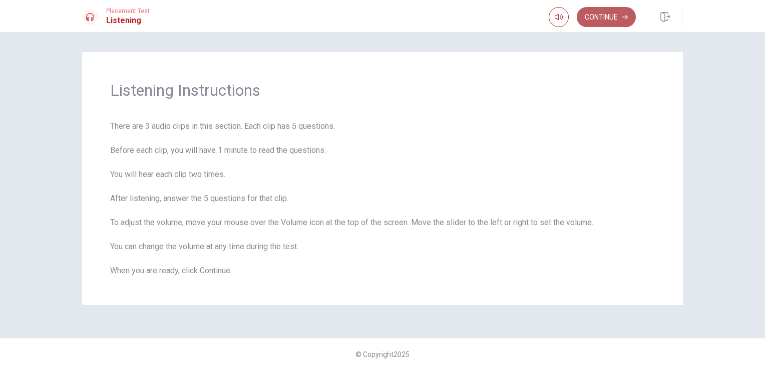
click at [616, 16] on button "Continue" at bounding box center [606, 17] width 59 height 20
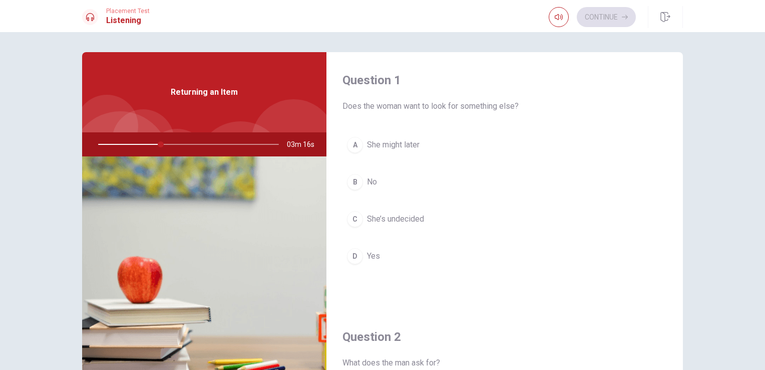
click at [383, 182] on button "B No" at bounding box center [505, 181] width 325 height 25
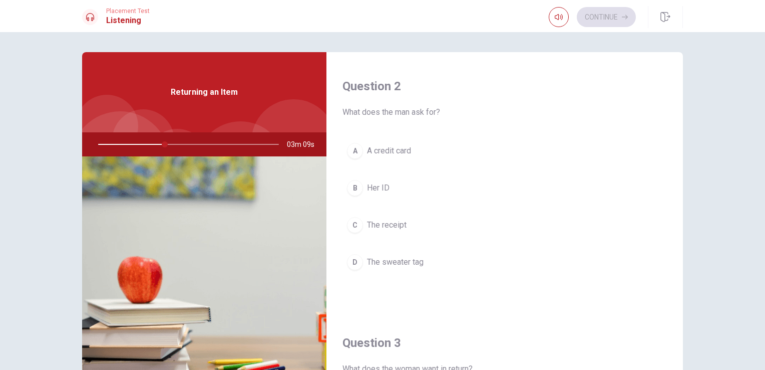
scroll to position [300, 0]
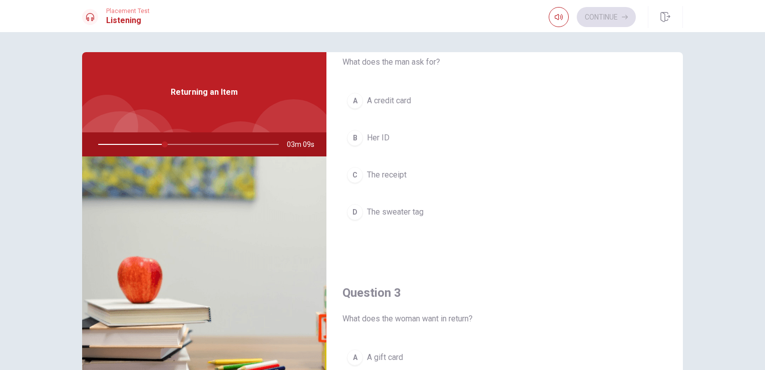
click at [391, 172] on span "The receipt" at bounding box center [387, 175] width 40 height 12
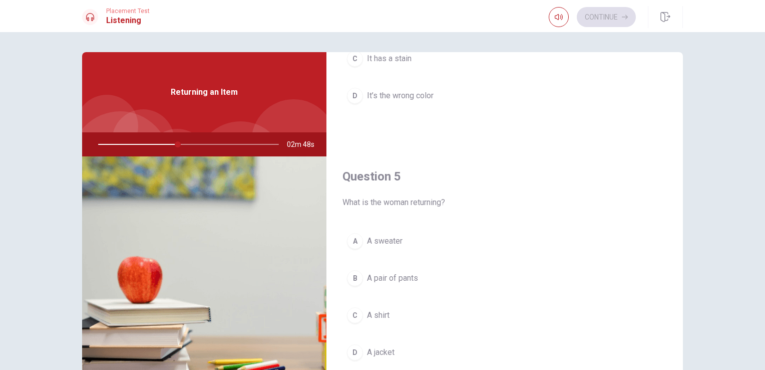
scroll to position [50, 0]
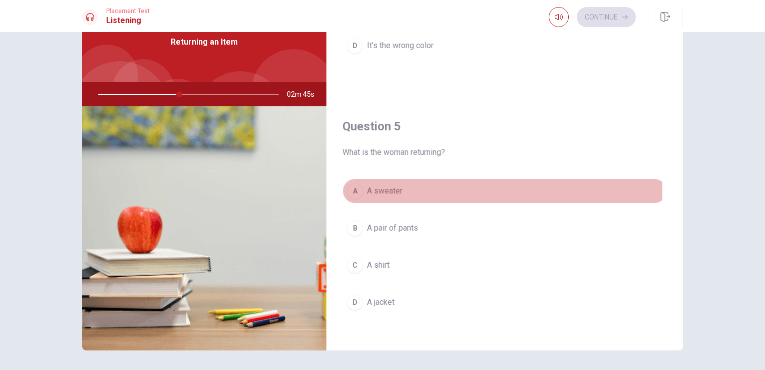
click at [397, 187] on span "A sweater" at bounding box center [385, 191] width 36 height 12
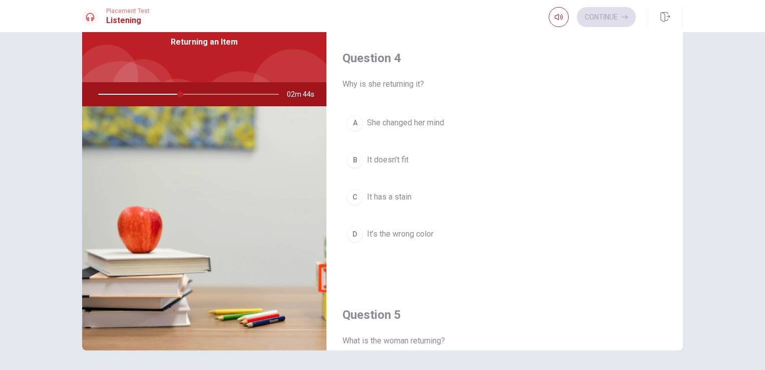
scroll to position [729, 0]
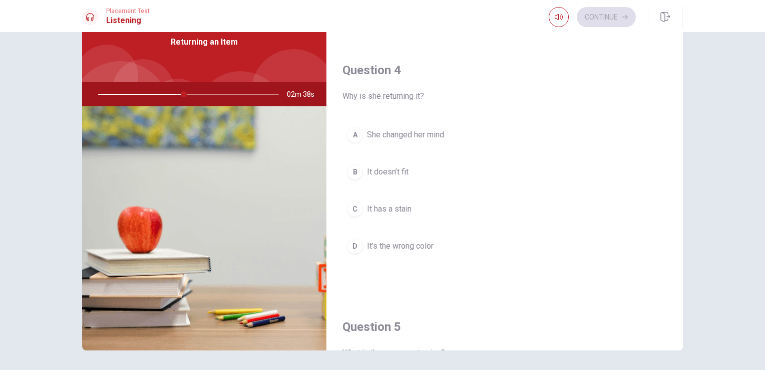
click at [407, 166] on button "B It doesn’t fit" at bounding box center [505, 171] width 325 height 25
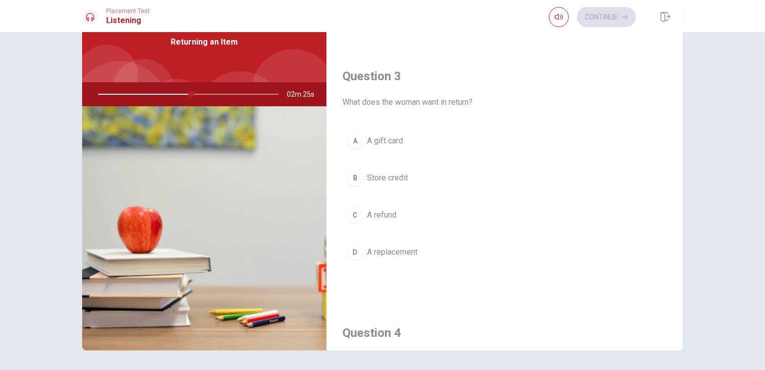
scroll to position [429, 0]
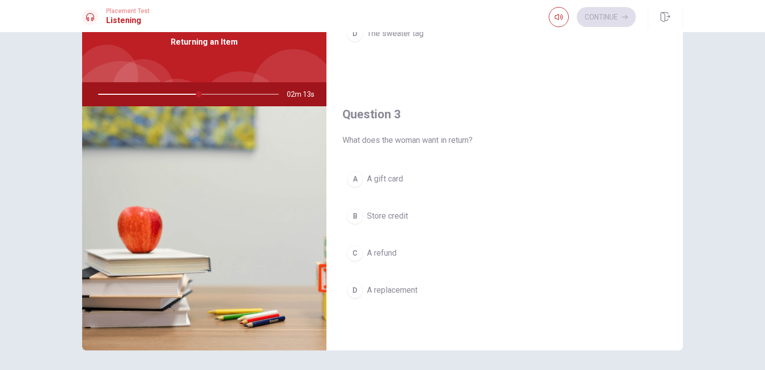
click at [392, 252] on span "A refund" at bounding box center [382, 253] width 30 height 12
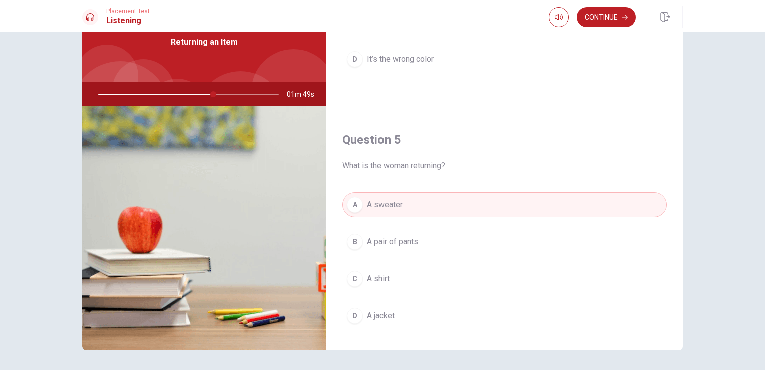
scroll to position [929, 0]
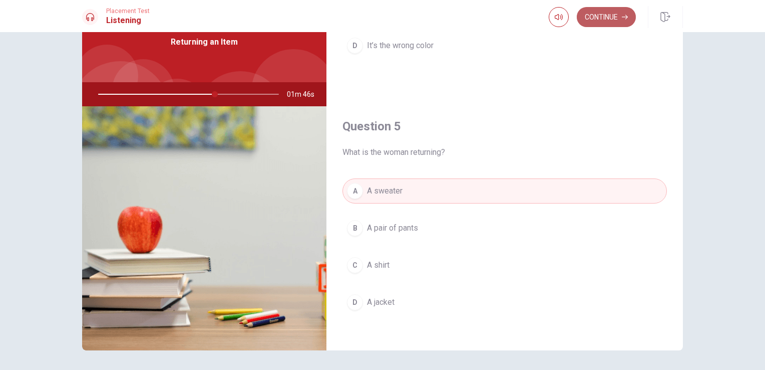
click at [611, 21] on button "Continue" at bounding box center [606, 17] width 59 height 20
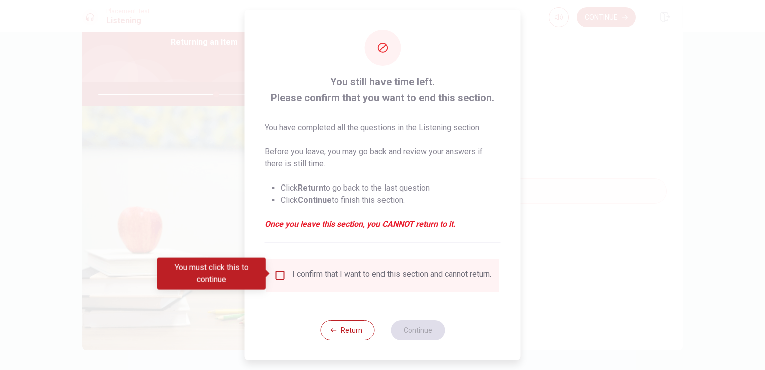
click at [277, 272] on input "You must click this to continue" at bounding box center [280, 275] width 12 height 12
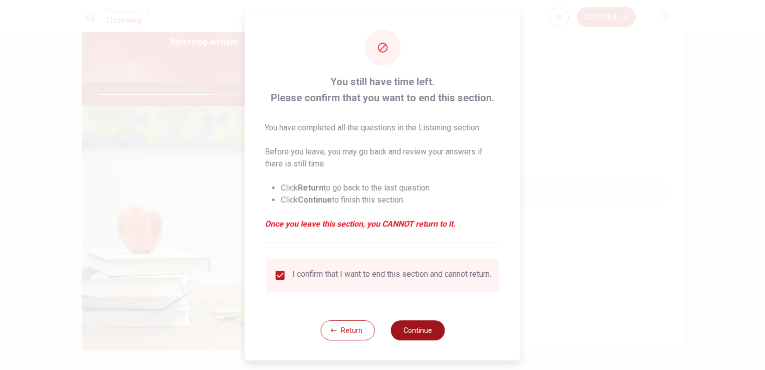
click at [417, 333] on button "Continue" at bounding box center [418, 330] width 54 height 20
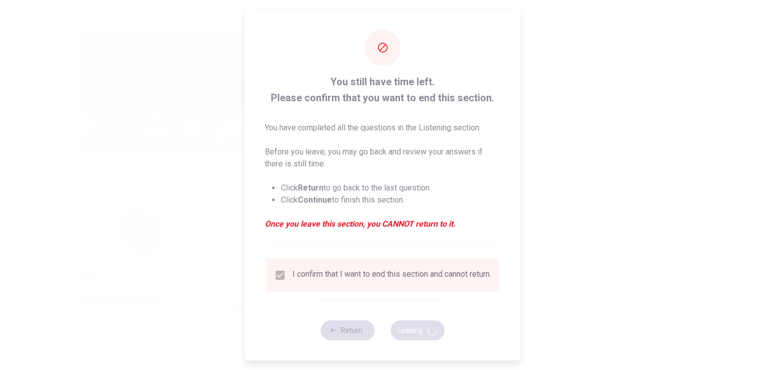
type input "67"
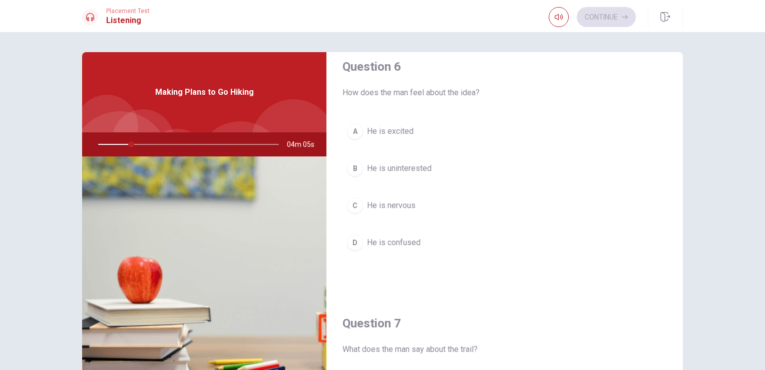
scroll to position [0, 0]
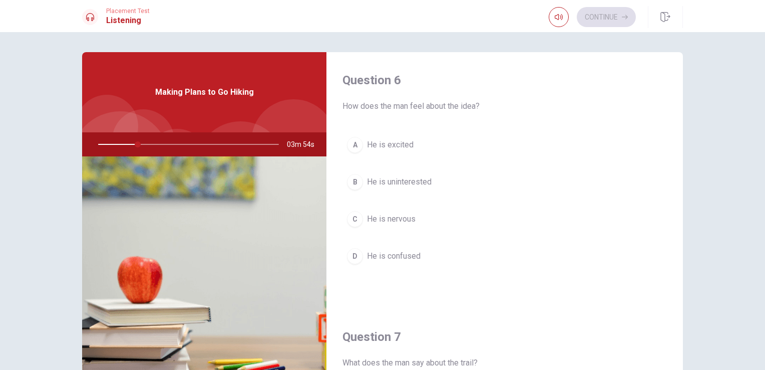
drag, startPoint x: 137, startPoint y: 146, endPoint x: 144, endPoint y: 145, distance: 7.0
click at [144, 145] on div at bounding box center [186, 144] width 201 height 24
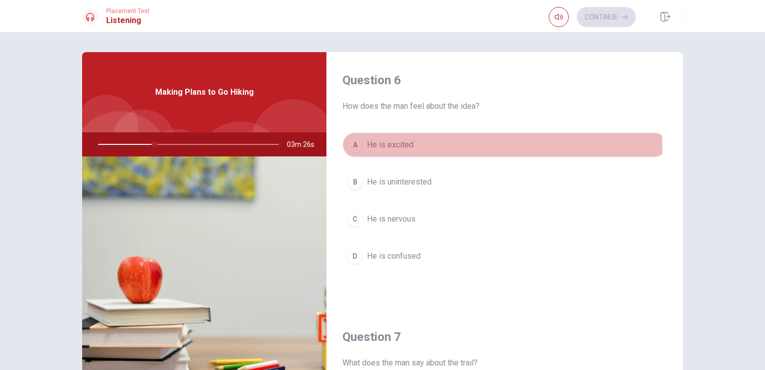
click at [403, 148] on span "He is excited" at bounding box center [390, 145] width 47 height 12
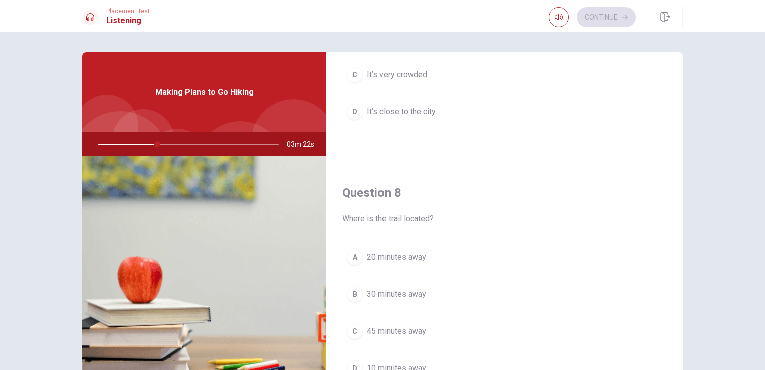
scroll to position [501, 0]
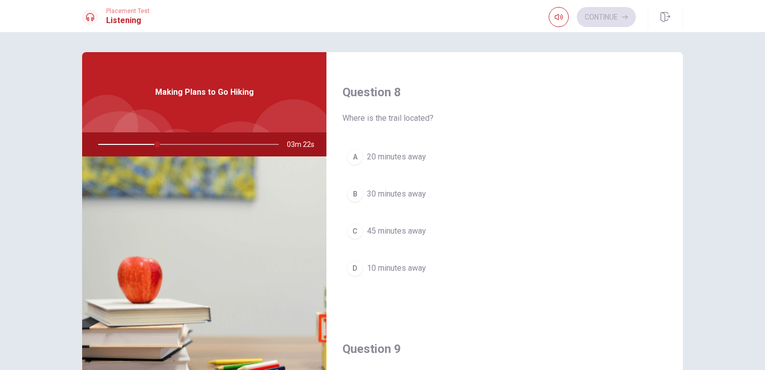
click at [385, 193] on span "30 minutes away" at bounding box center [396, 194] width 59 height 12
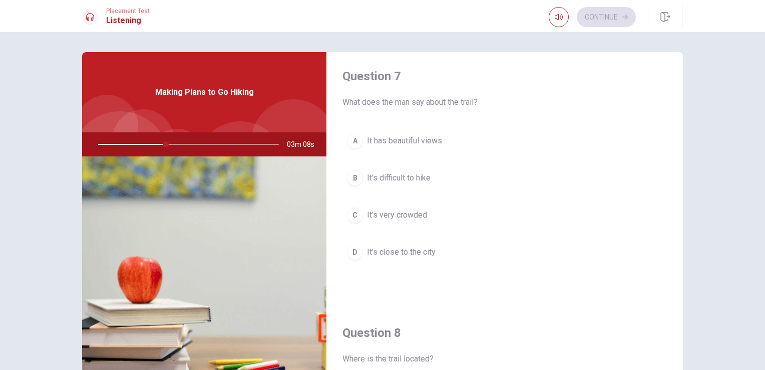
scroll to position [250, 0]
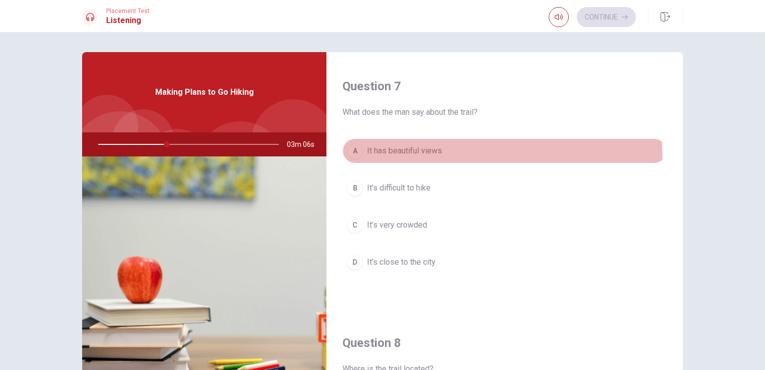
click at [427, 153] on span "It has beautiful views" at bounding box center [404, 151] width 75 height 12
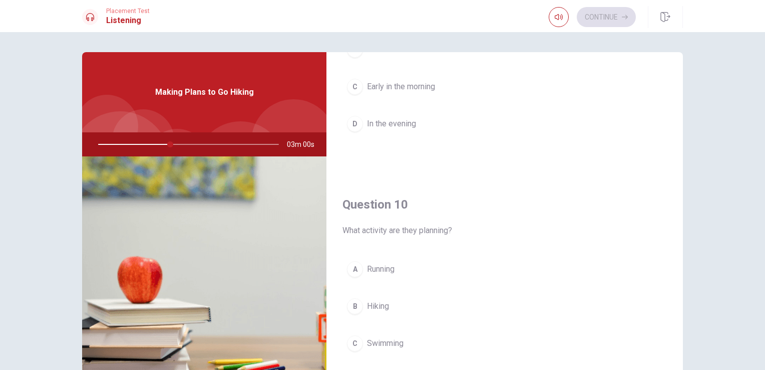
scroll to position [929, 0]
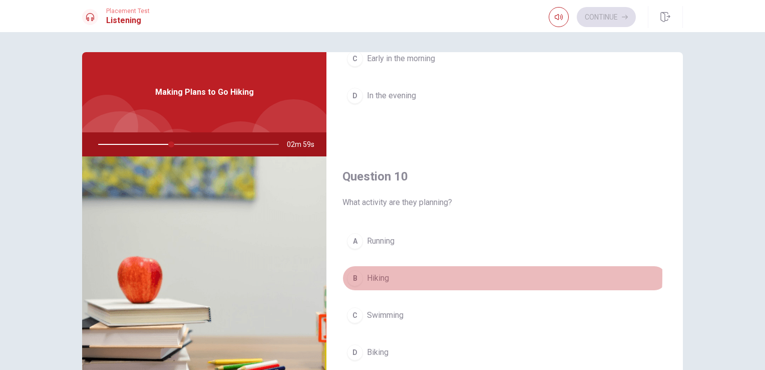
click at [372, 272] on span "Hiking" at bounding box center [378, 278] width 22 height 12
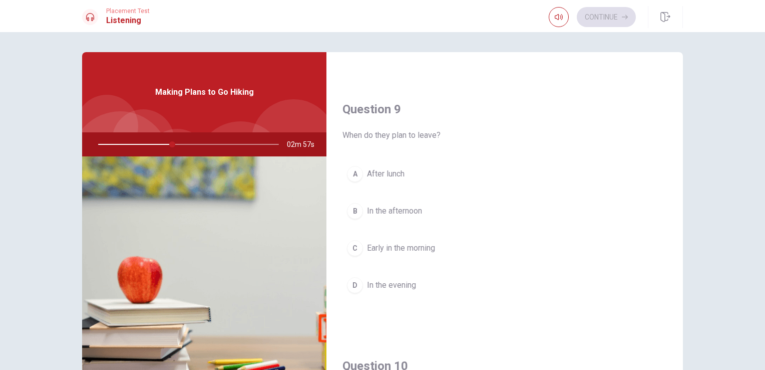
scroll to position [729, 0]
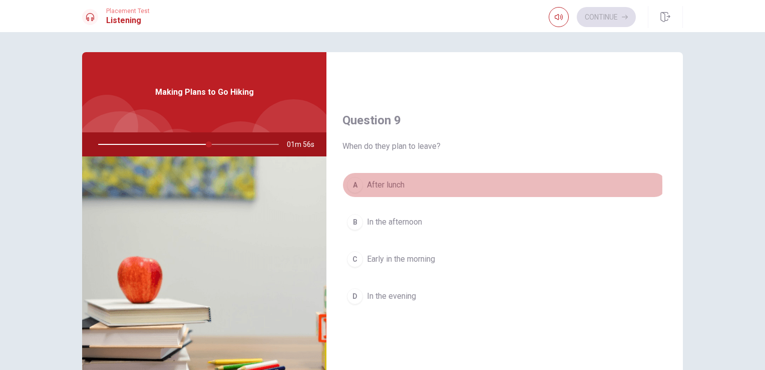
drag, startPoint x: 381, startPoint y: 183, endPoint x: 393, endPoint y: 181, distance: 11.6
click at [403, 176] on button "A After lunch" at bounding box center [505, 184] width 325 height 25
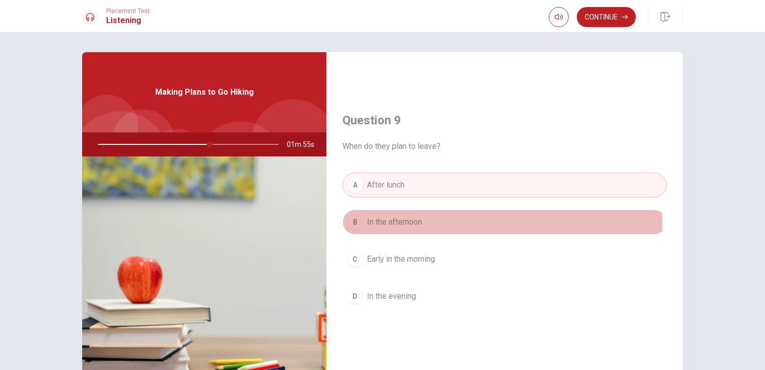
drag, startPoint x: 391, startPoint y: 224, endPoint x: 400, endPoint y: 220, distance: 9.7
click at [401, 219] on span "In the afternoon" at bounding box center [394, 222] width 55 height 12
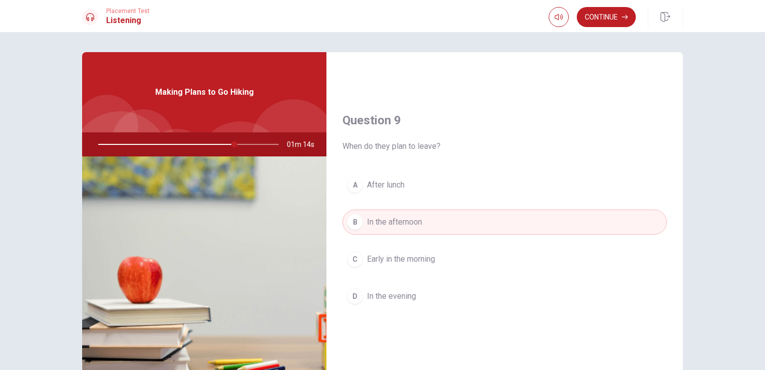
click at [417, 294] on button "D In the evening" at bounding box center [505, 295] width 325 height 25
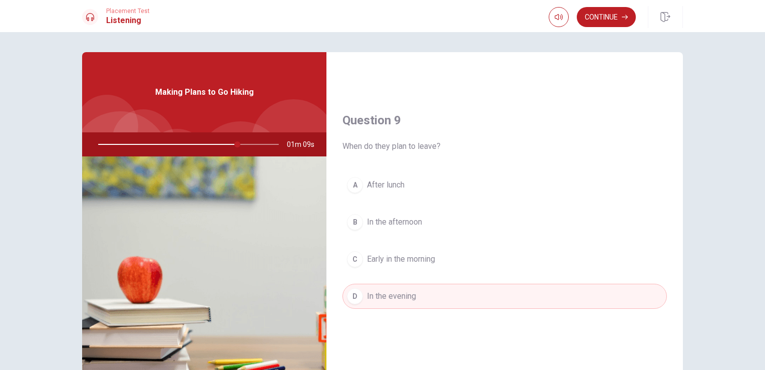
click at [419, 253] on span "Early in the morning" at bounding box center [401, 259] width 68 height 12
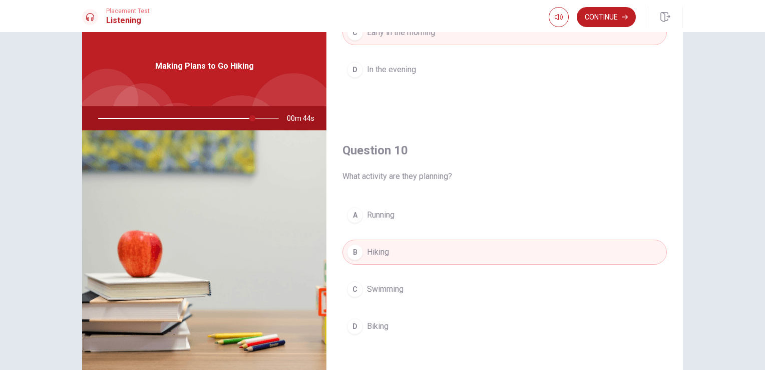
scroll to position [82, 0]
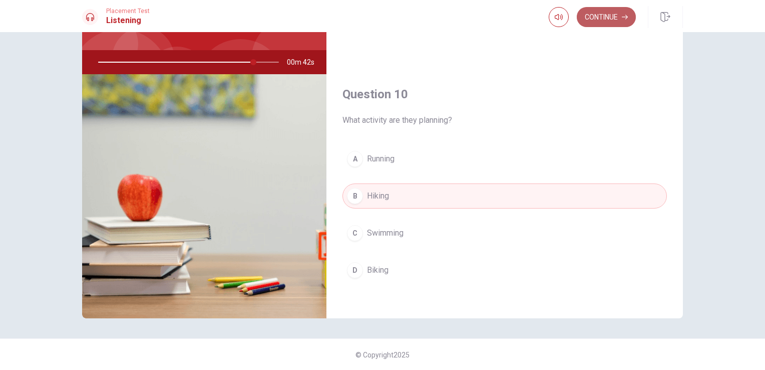
click at [615, 21] on button "Continue" at bounding box center [606, 17] width 59 height 20
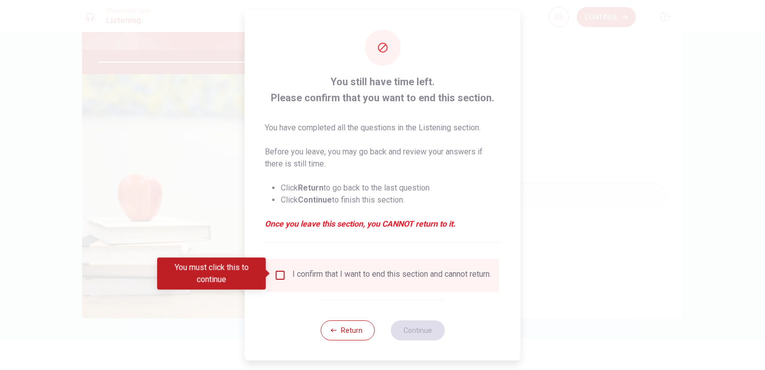
click at [278, 273] on input "You must click this to continue" at bounding box center [280, 275] width 12 height 12
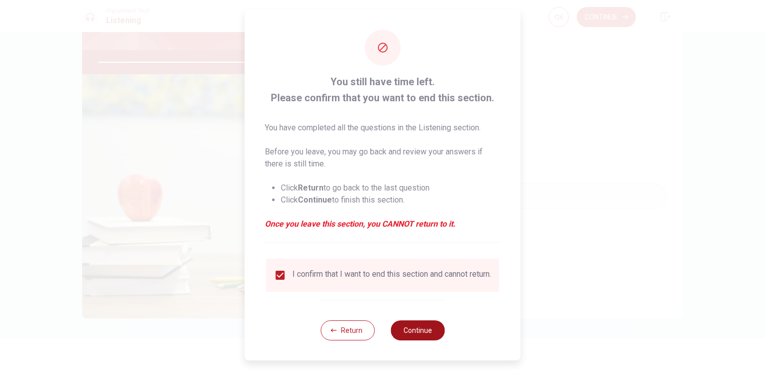
click at [426, 332] on button "Continue" at bounding box center [418, 330] width 54 height 20
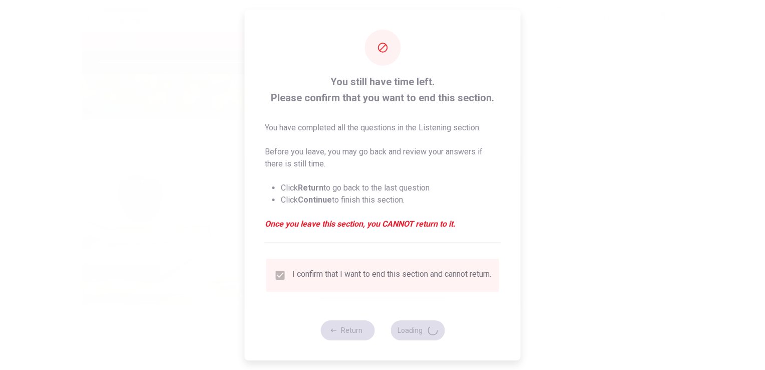
type input "88"
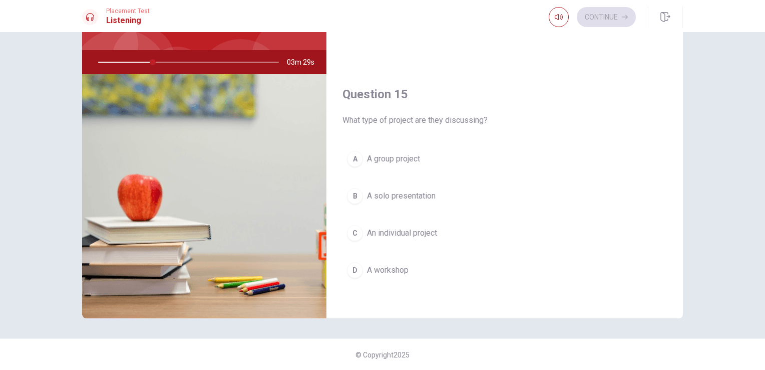
click at [415, 153] on span "A group project" at bounding box center [393, 159] width 53 height 12
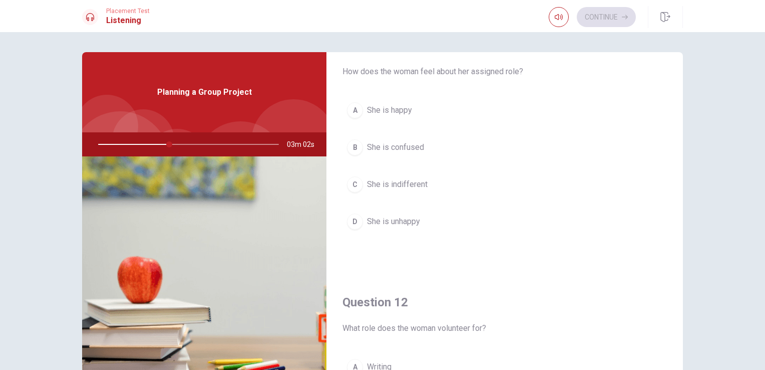
scroll to position [50, 0]
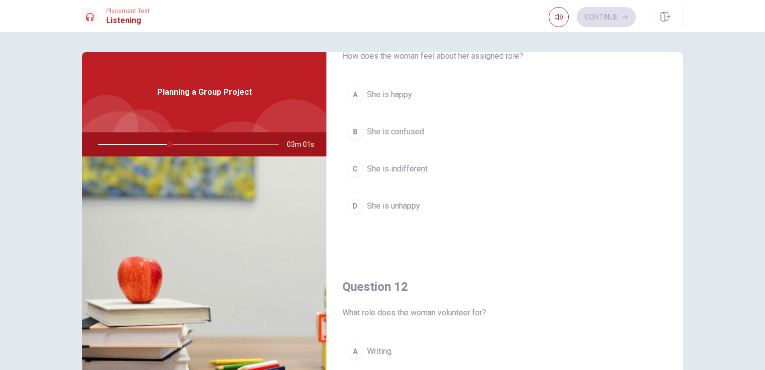
click at [405, 94] on span "She is happy" at bounding box center [389, 95] width 45 height 12
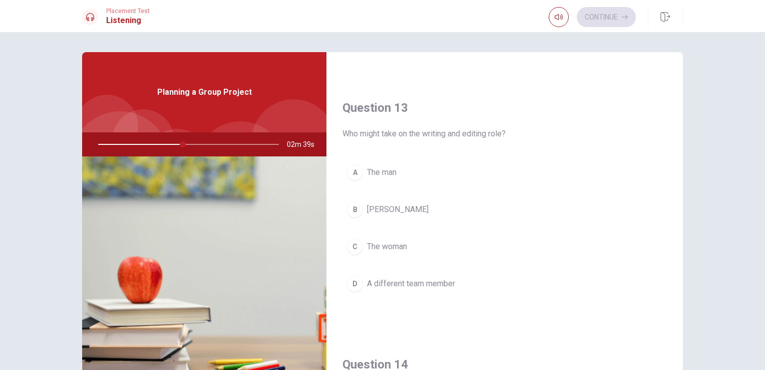
scroll to position [501, 0]
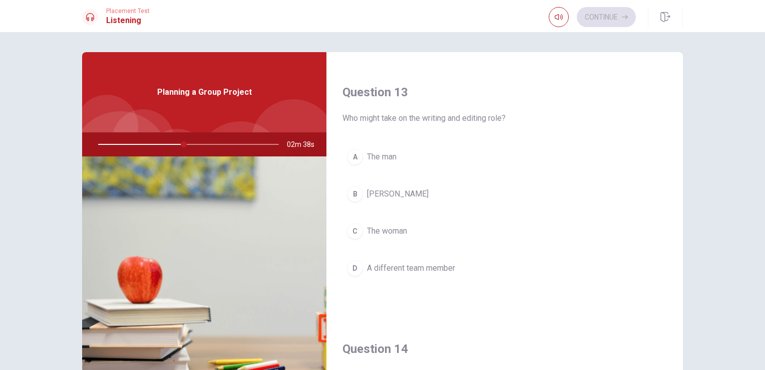
click at [384, 184] on button "B [PERSON_NAME]" at bounding box center [505, 193] width 325 height 25
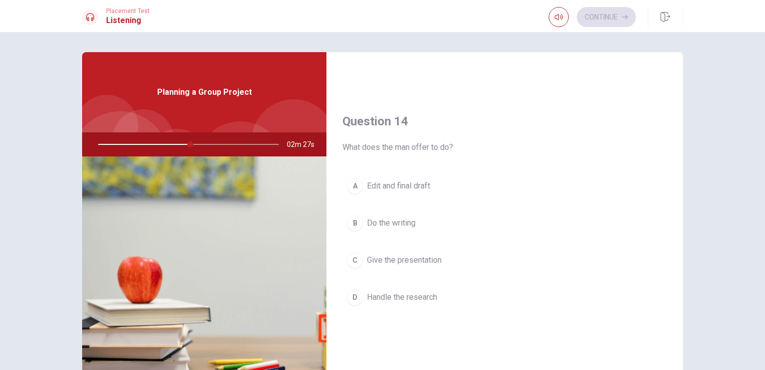
scroll to position [751, 0]
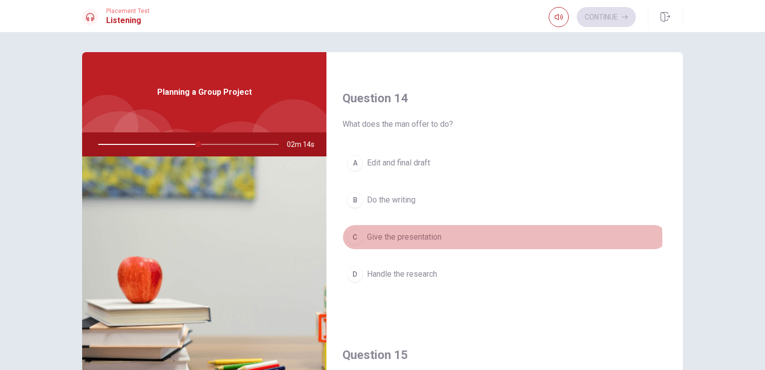
click at [419, 236] on span "Give the presentation" at bounding box center [404, 237] width 75 height 12
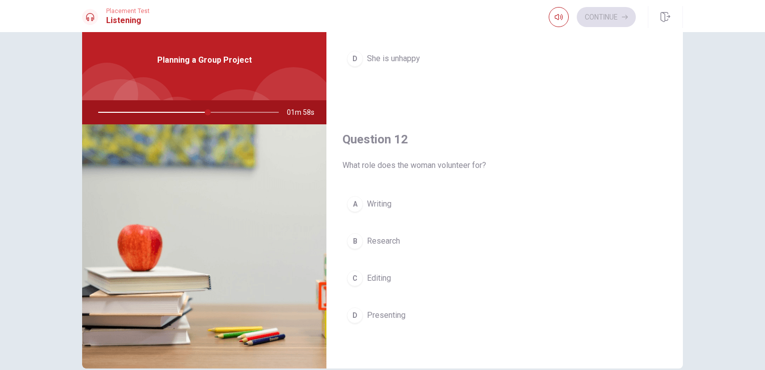
scroll to position [200, 0]
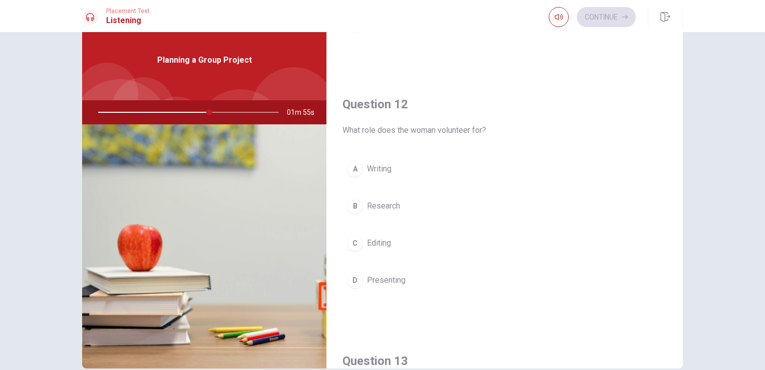
click at [385, 197] on button "B Research" at bounding box center [505, 205] width 325 height 25
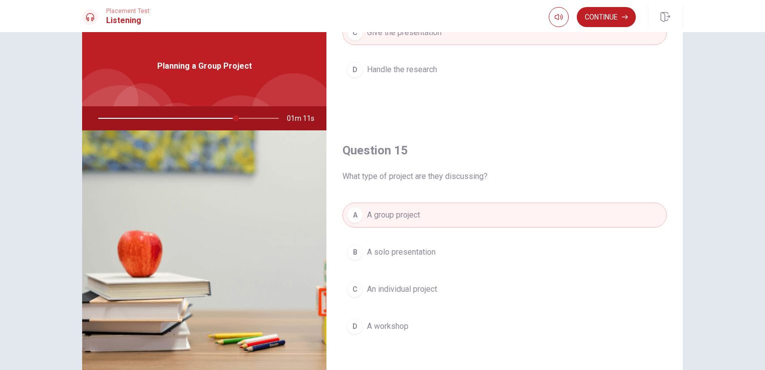
scroll to position [50, 0]
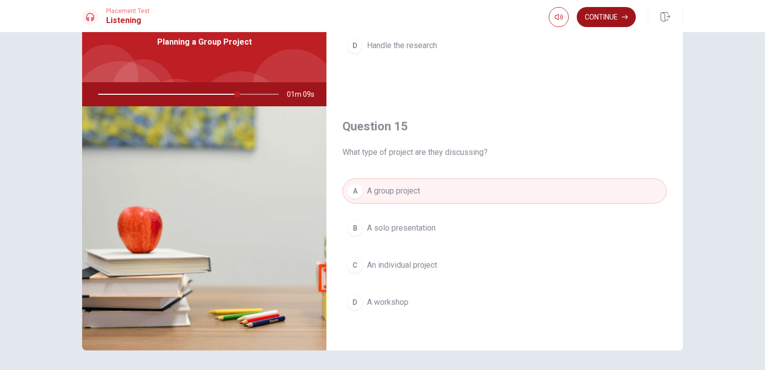
click at [607, 19] on button "Continue" at bounding box center [606, 17] width 59 height 20
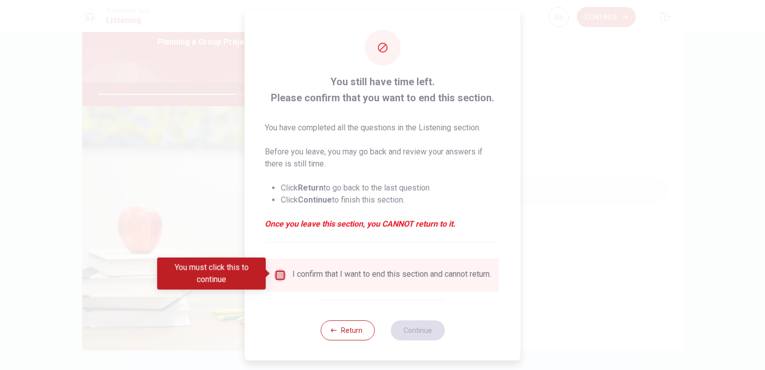
click at [278, 271] on input "You must click this to continue" at bounding box center [280, 275] width 12 height 12
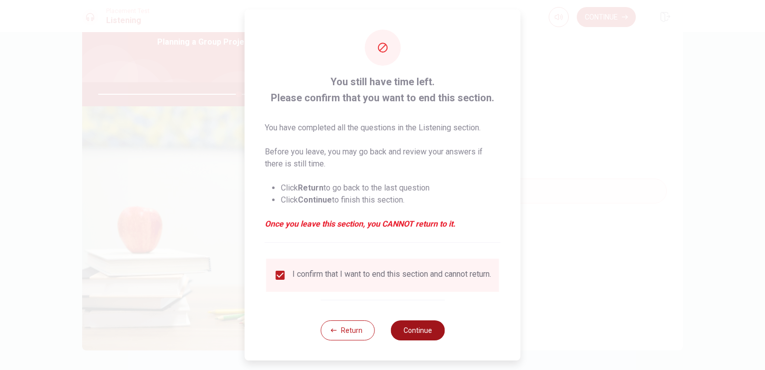
click at [426, 332] on button "Continue" at bounding box center [418, 330] width 54 height 20
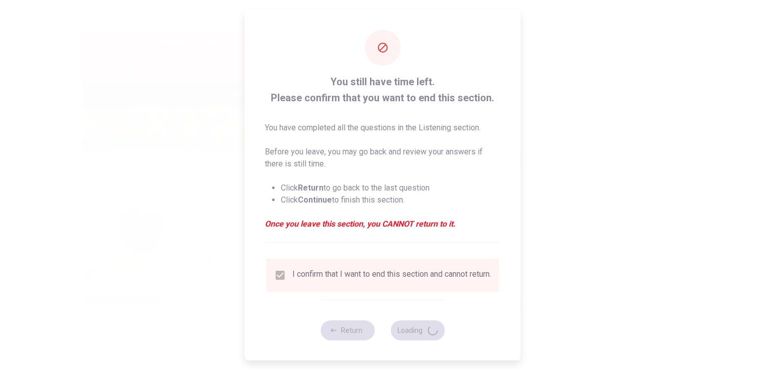
type input "79"
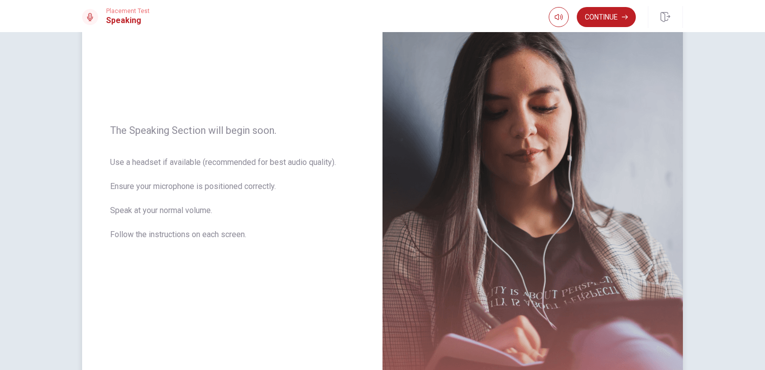
scroll to position [21, 0]
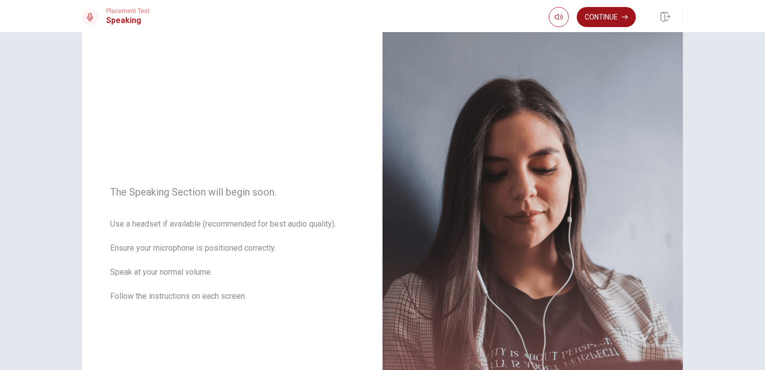
click at [595, 21] on button "Continue" at bounding box center [606, 17] width 59 height 20
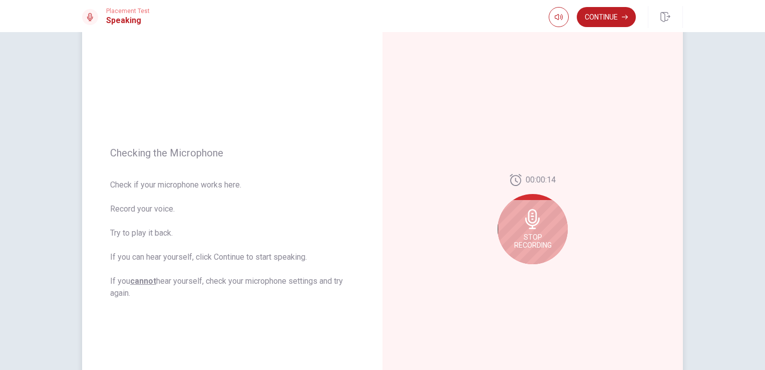
scroll to position [71, 0]
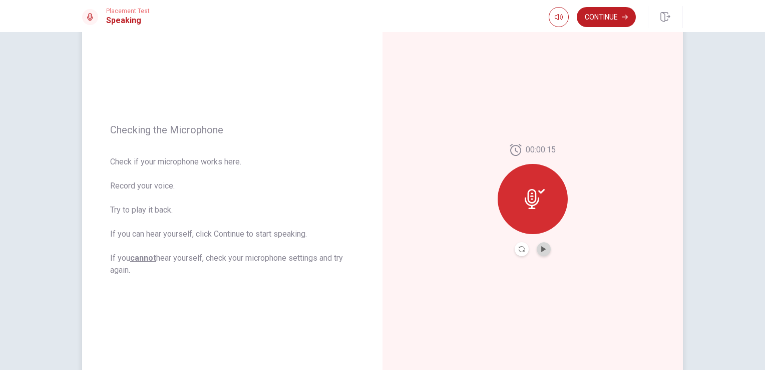
click at [537, 249] on button "Play Audio" at bounding box center [544, 249] width 14 height 14
click at [521, 252] on button "Record Again" at bounding box center [522, 249] width 14 height 14
click at [537, 248] on button "Play Audio" at bounding box center [544, 249] width 14 height 14
click at [503, 282] on div "00:00:15" at bounding box center [533, 199] width 300 height 437
click at [541, 248] on icon "Play Audio" at bounding box center [543, 249] width 5 height 6
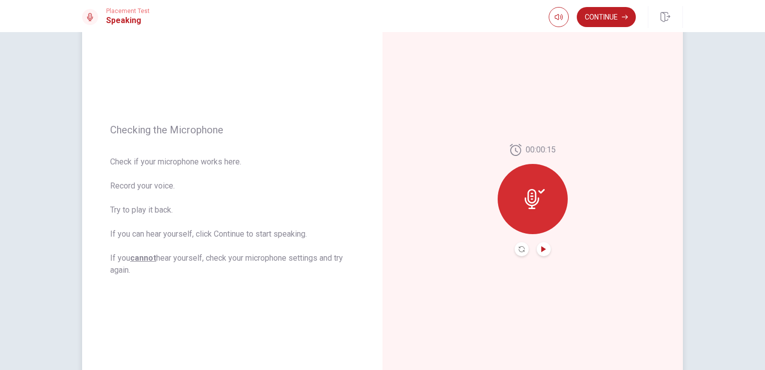
click at [549, 303] on div "00:00:15" at bounding box center [533, 199] width 300 height 437
click at [518, 202] on div at bounding box center [533, 199] width 70 height 70
click at [519, 246] on icon "Record Again" at bounding box center [522, 249] width 6 height 6
click at [537, 246] on button "Play Audio" at bounding box center [544, 249] width 14 height 14
click at [622, 15] on icon "button" at bounding box center [625, 17] width 6 height 6
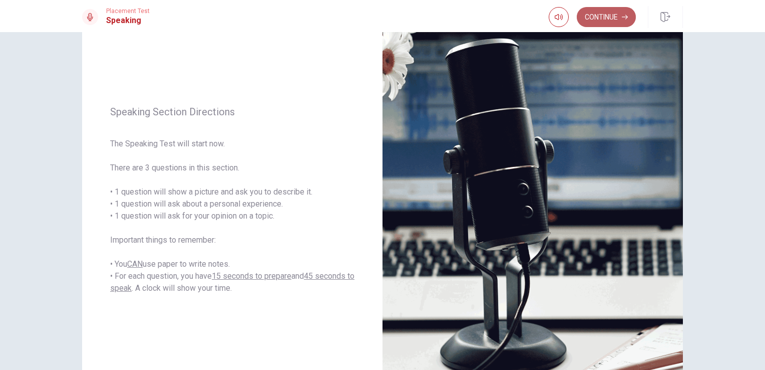
click at [620, 19] on button "Continue" at bounding box center [606, 17] width 59 height 20
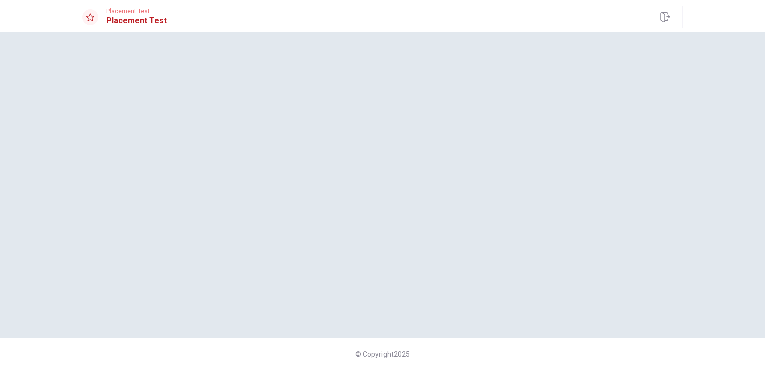
scroll to position [0, 0]
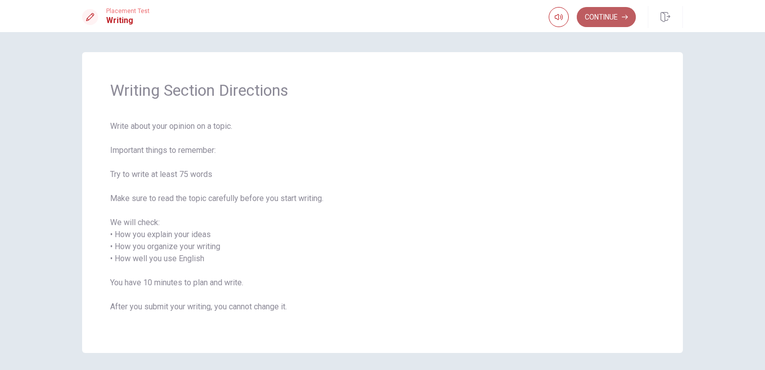
click at [615, 17] on button "Continue" at bounding box center [606, 17] width 59 height 20
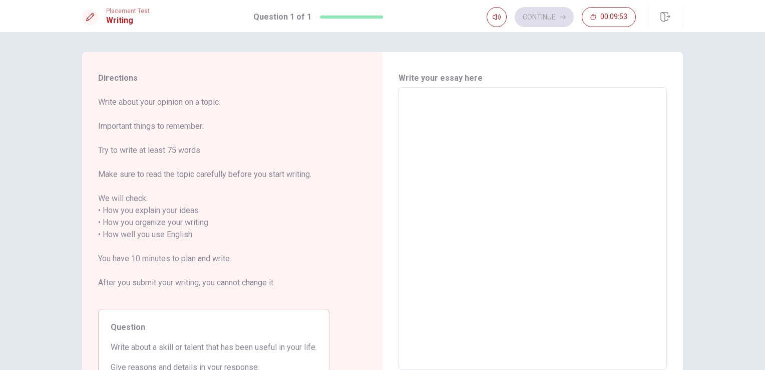
click at [399, 95] on div "x ​" at bounding box center [533, 228] width 268 height 282
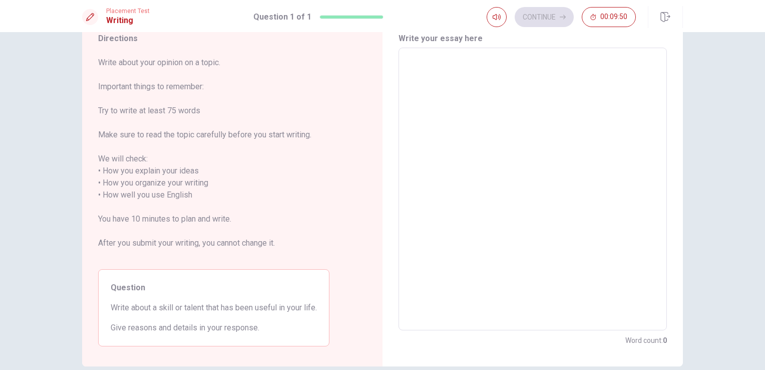
scroll to position [50, 0]
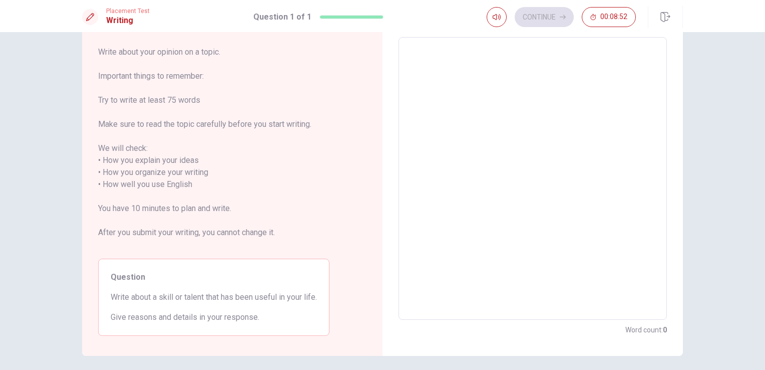
type textarea "i"
type textarea "x"
type textarea "I"
type textarea "x"
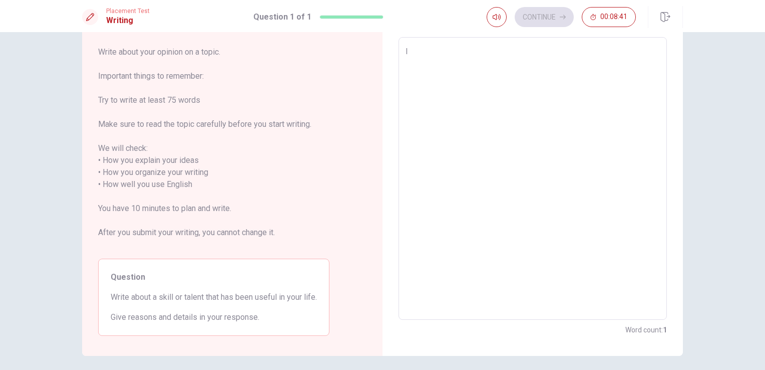
type textarea "I"
type textarea "x"
type textarea "I t"
type textarea "x"
type textarea "I th"
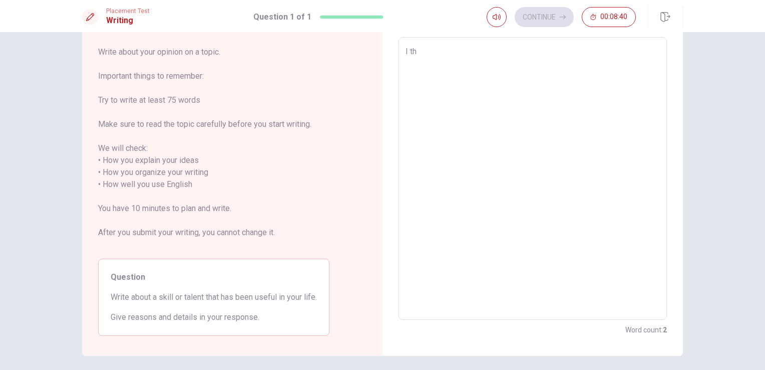
type textarea "x"
type textarea "I thi"
type textarea "x"
type textarea "I thin"
type textarea "x"
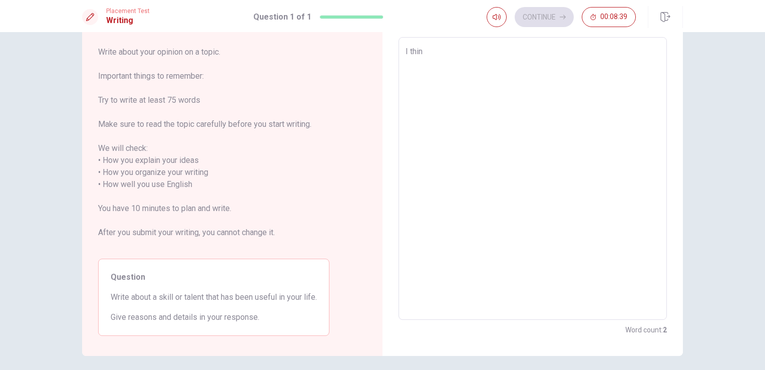
type textarea "I think"
type textarea "x"
type textarea "I think"
type textarea "x"
type textarea "I think"
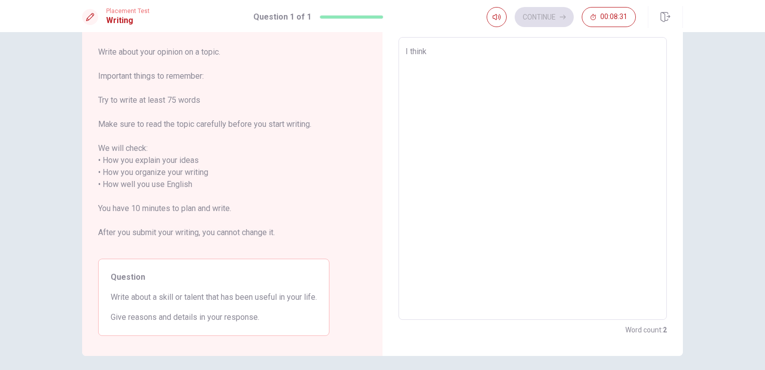
type textarea "x"
type textarea "I think t"
type textarea "x"
type textarea "I think the"
type textarea "x"
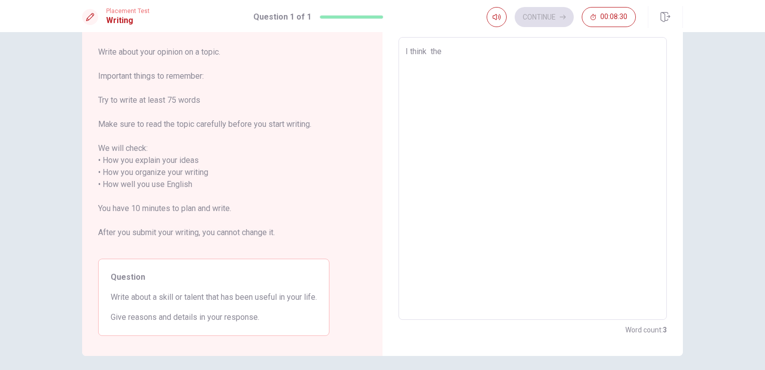
type textarea "I think the"
type textarea "x"
type textarea "I think the m"
type textarea "x"
type textarea "I think the mo"
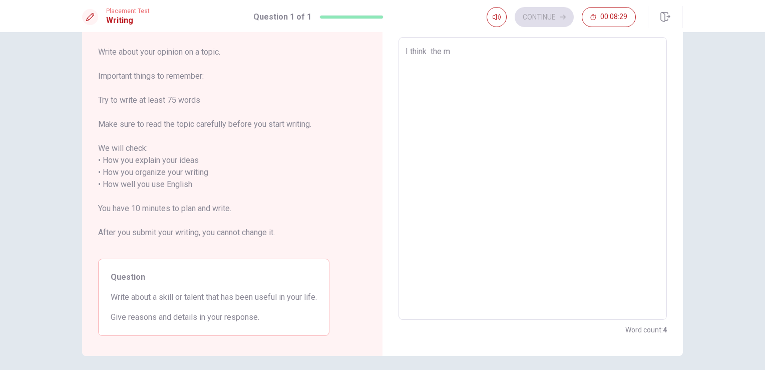
type textarea "x"
type textarea "I think the [DEMOGRAPHIC_DATA]"
type textarea "x"
type textarea "I think the most"
type textarea "x"
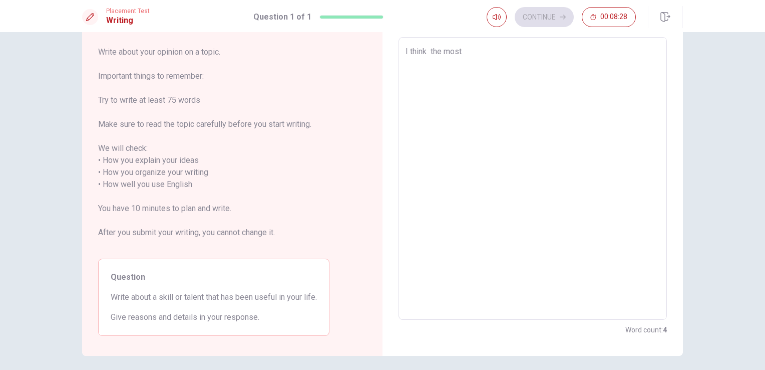
type textarea "I think the most"
type textarea "x"
type textarea "I think the most u"
type textarea "x"
type textarea "I think the most us"
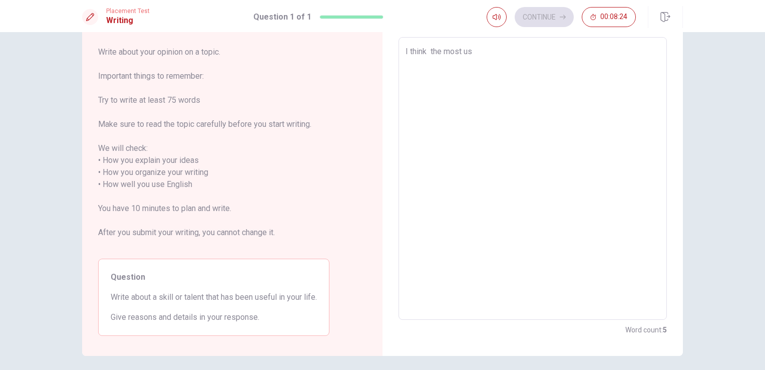
type textarea "x"
type textarea "I think the most use"
type textarea "x"
type textarea "I think the most usef"
type textarea "x"
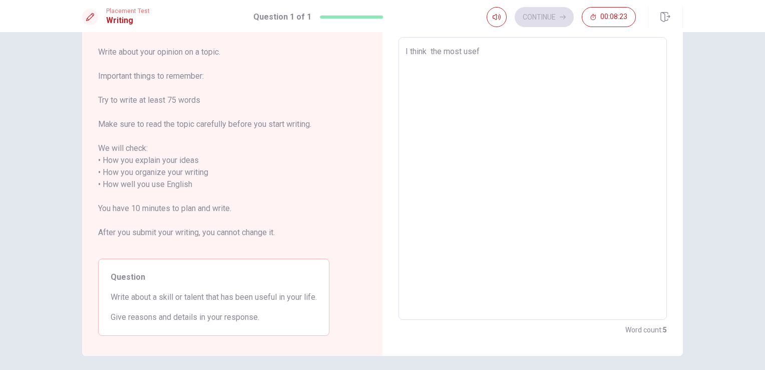
type textarea "I think the most usefu"
type textarea "x"
type textarea "I think the most useful"
type textarea "x"
type textarea "I think the most useful"
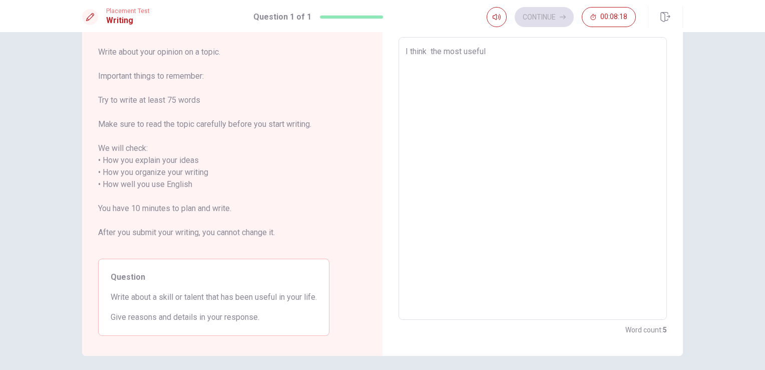
type textarea "x"
type textarea "I think the most useful s"
type textarea "x"
type textarea "I think the most useful sk"
type textarea "x"
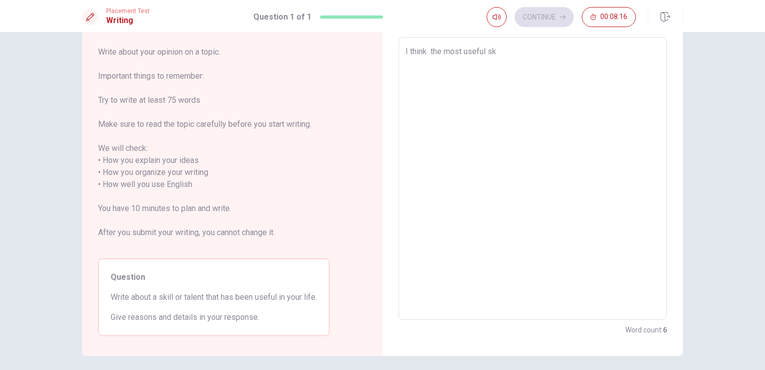
type textarea "I think the most useful ski"
type textarea "x"
type textarea "I think the most useful skil"
type textarea "x"
type textarea "I think the most useful skill"
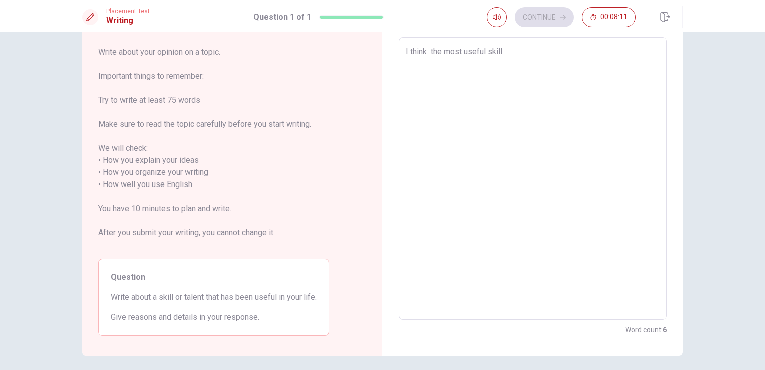
type textarea "x"
type textarea "I think the most useful skill"
type textarea "x"
type textarea "I think the most useful skill o"
type textarea "x"
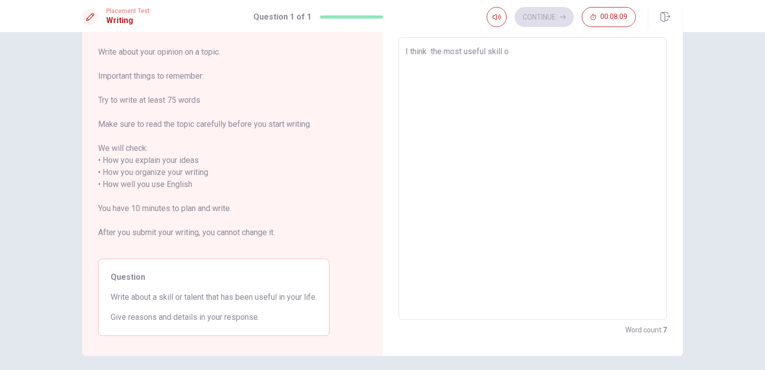
type textarea "I think the most useful skill or"
type textarea "x"
type textarea "I think the most useful skill or"
type textarea "x"
type textarea "I think the most useful skill or t"
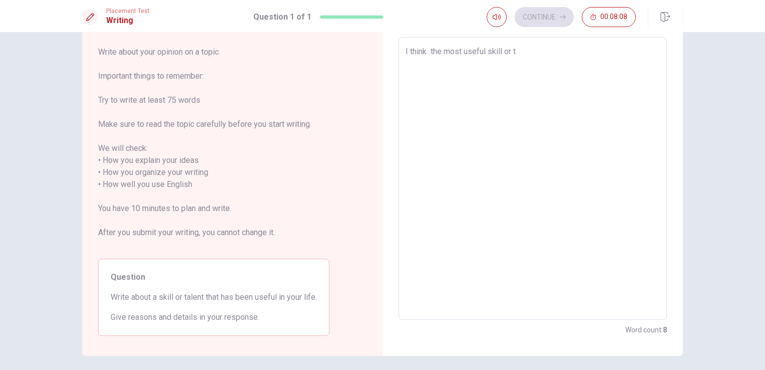
type textarea "x"
type textarea "I think the most useful skill or ta"
type textarea "x"
type textarea "I think the most useful skill or tal"
type textarea "x"
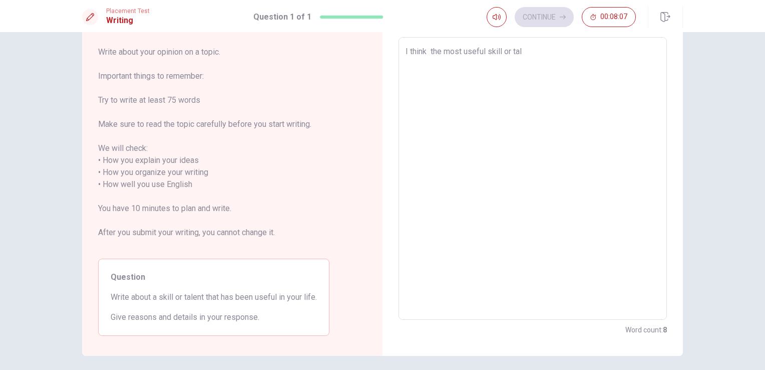
type textarea "I think the most useful skill or tale"
type textarea "x"
type textarea "I think the most useful skill or talen"
type textarea "x"
type textarea "I think the most useful skill or talent"
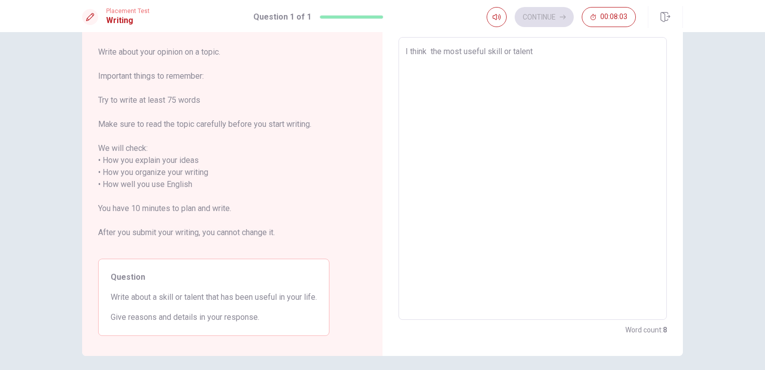
type textarea "x"
type textarea "I think the most useful skill or talent"
type textarea "x"
type textarea "I think the most useful skill or talent i"
type textarea "x"
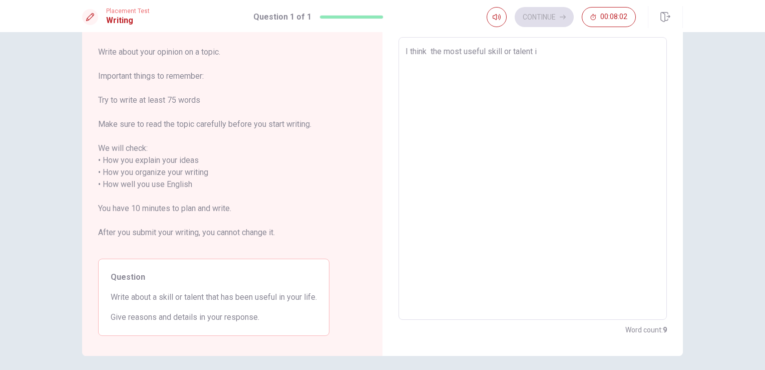
type textarea "I think the most useful skill or talent im"
type textarea "x"
type textarea "I think the most useful skill or talent i"
type textarea "x"
type textarea "I think the most useful skill or talent in"
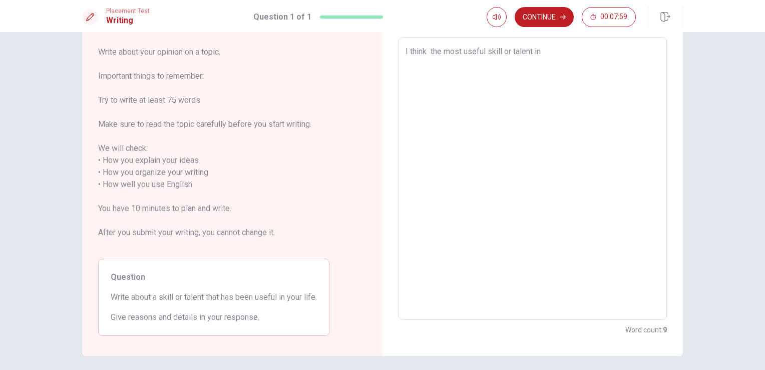
type textarea "x"
type textarea "I think the most useful skill or talent in"
type textarea "x"
type textarea "I think the most useful skill or talent in m"
type textarea "x"
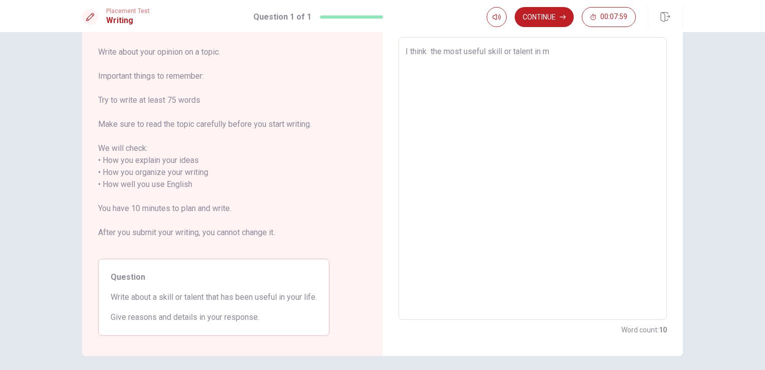
type textarea "I think the most useful skill or talent in my"
type textarea "x"
type textarea "I think the most useful skill or talent in my"
type textarea "x"
type textarea "I think the most useful skill or talent in my l"
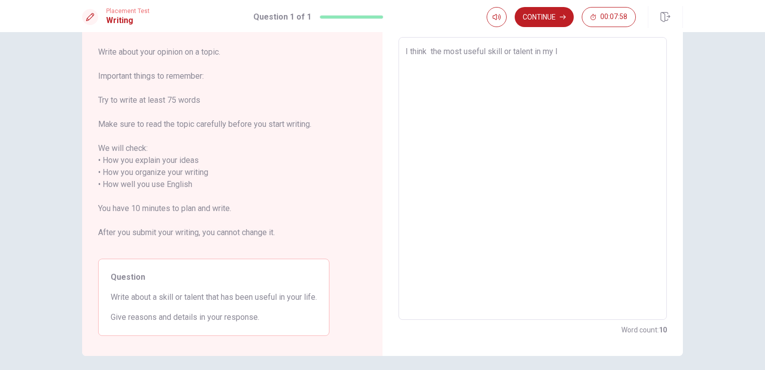
type textarea "x"
type textarea "I think the most useful skill or talent in my li"
type textarea "x"
type textarea "I think the most useful skill or talent in my lif"
type textarea "x"
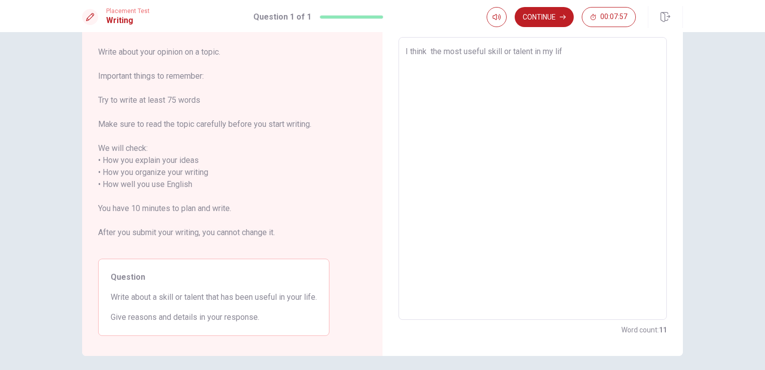
type textarea "I think the most useful skill or talent in my life"
type textarea "x"
type textarea "I think the most useful skill or talent in my life"
type textarea "x"
type textarea "I think the most useful skill or talent in my life i"
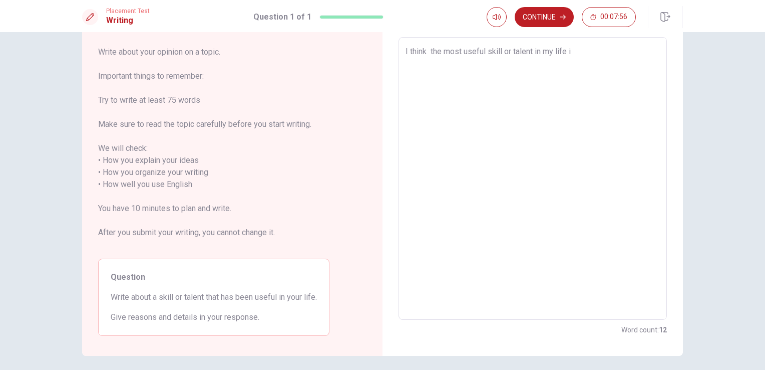
type textarea "x"
type textarea "I think the most useful skill or talent in my life is"
type textarea "x"
type textarea "I think the most useful skill or talent in my life is"
type textarea "x"
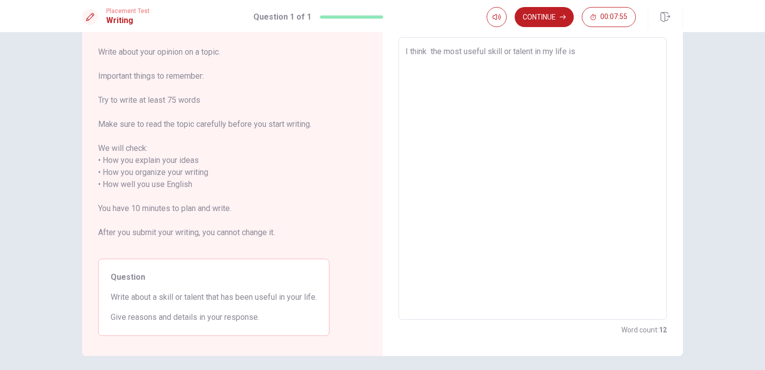
type textarea "I think the most useful skill or talent in my life is m"
type textarea "x"
type textarea "I think the most useful skill or talent in my life is my"
type textarea "x"
type textarea "I think the most useful skill or talent in my life is my"
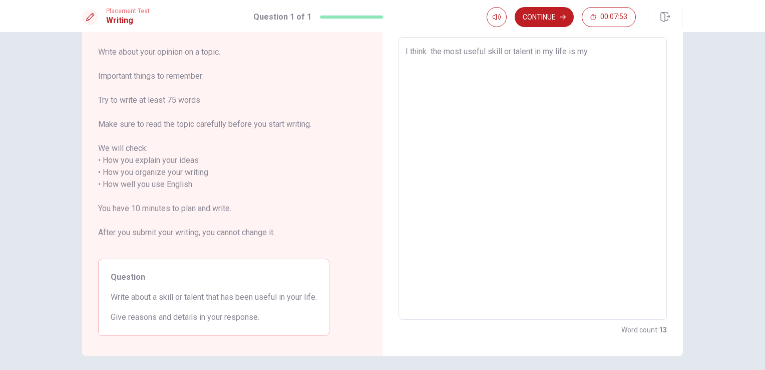
type textarea "x"
type textarea "I think the most useful skill or talent in my life is my c"
type textarea "x"
type textarea "I think the most useful skill or talent in my life is my co"
type textarea "x"
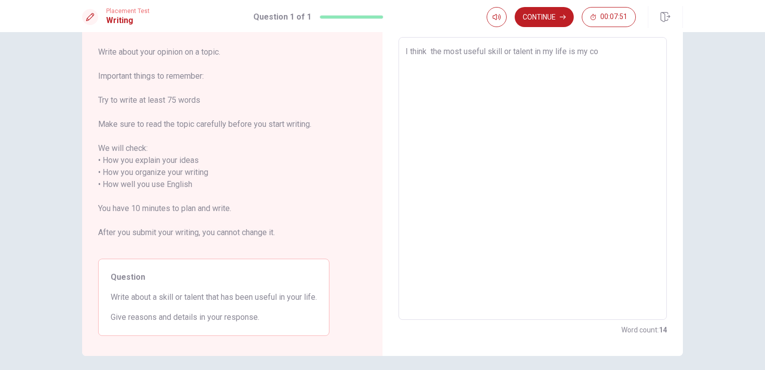
type textarea "I think the most useful skill or talent in my life is my com"
type textarea "x"
type textarea "I think the most useful skill or talent in my life is my comi"
type textarea "x"
type textarea "I think the most useful skill or talent in my life is my com"
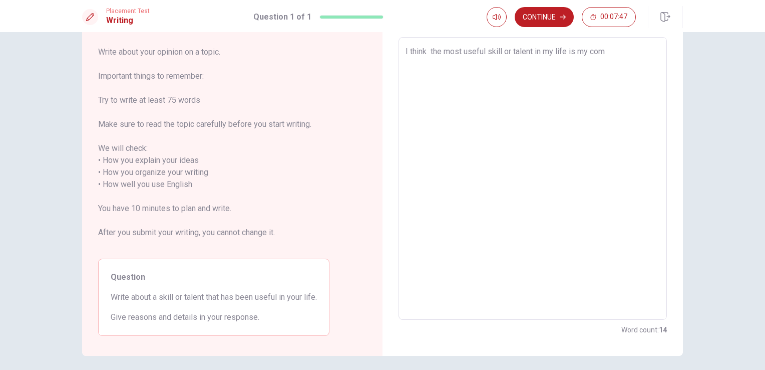
type textarea "x"
type textarea "I think the most useful skill or talent in my life is my comm"
type textarea "x"
type textarea "I think the most useful skill or talent in my life is my commu"
type textarea "x"
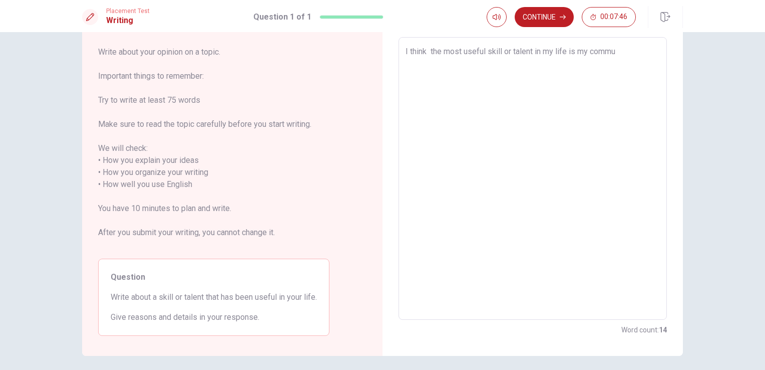
type textarea "I think the most useful skill or talent in my life is my commun"
type textarea "x"
type textarea "I think the most useful skill or talent in my life is my communi"
type textarea "x"
type textarea "I think the most useful skill or talent in my life is my communic"
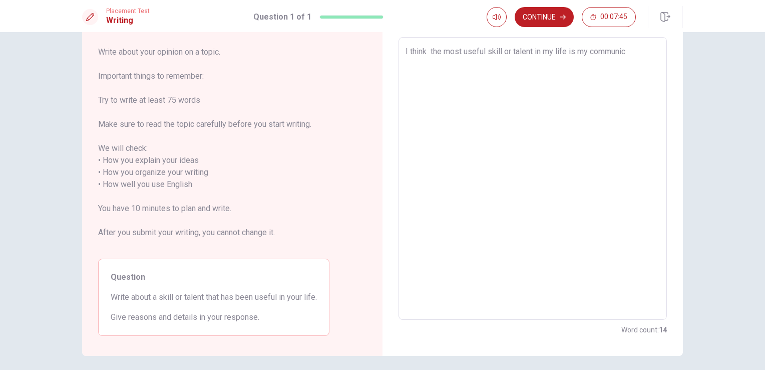
type textarea "x"
type textarea "I think the most useful skill or talent in my life is my communica"
type textarea "x"
type textarea "I think the most useful skill or talent in my life is my communicat"
type textarea "x"
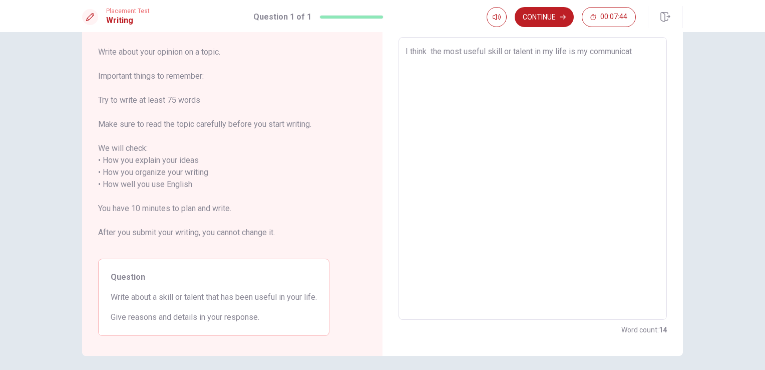
type textarea "I think the most useful skill or talent in my life is my communicati"
type textarea "x"
type textarea "I think the most useful skill or talent in my life is my communicatio"
type textarea "x"
type textarea "I think the most useful skill or talent in my life is my communication"
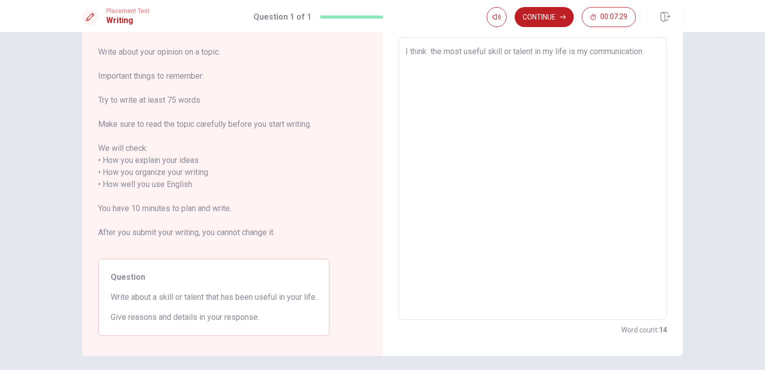
click at [563, 51] on textarea "I think the most useful skill or talent in my life is my communication" at bounding box center [533, 179] width 254 height 266
click at [568, 50] on textarea "I think the most useful skill or talent in my life is my communication" at bounding box center [533, 179] width 254 height 266
click at [565, 52] on textarea "I think the most useful skill or talent in my life is my communication" at bounding box center [533, 179] width 254 height 266
type textarea "x"
type textarea "I think the most useful skill or talent in my life is my communication"
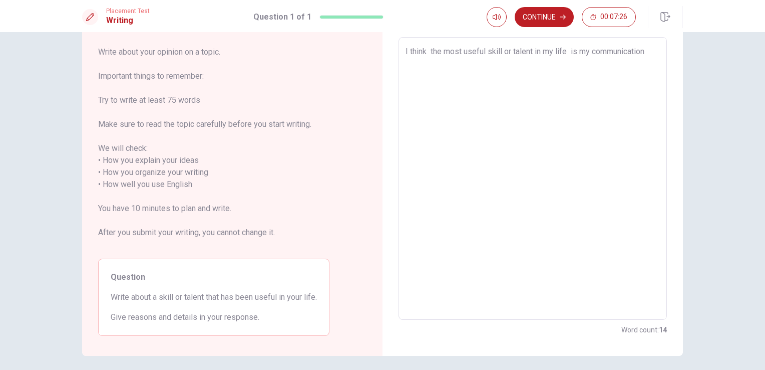
type textarea "x"
type textarea "I think the most useful skill or talent in my life s is my communication"
type textarea "x"
type textarea "I think the most useful skill or talent in my life so is my communication"
type textarea "x"
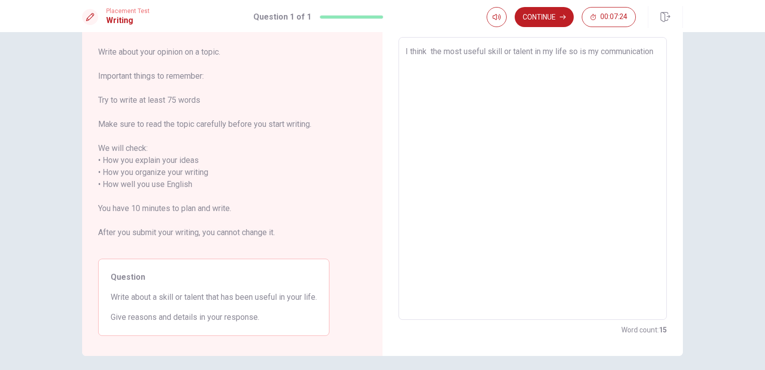
type textarea "I think the most useful skill or talent in my life so is my communication"
type textarea "x"
type textarea "I think the most useful skill or talent in my life so f is my communication"
type textarea "x"
type textarea "I think the most useful skill or talent in my life so fa is my communication"
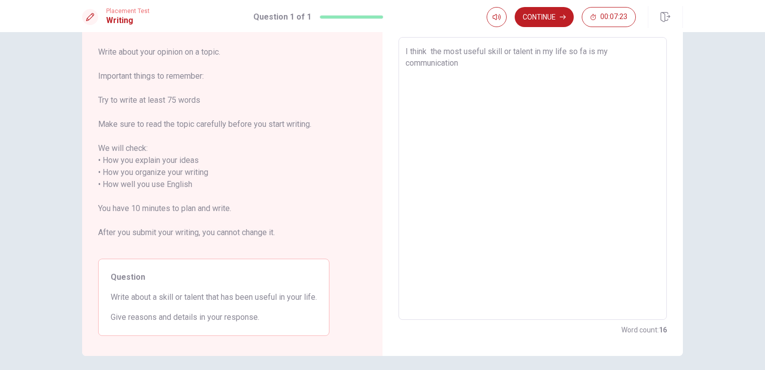
type textarea "x"
type textarea "I think the most useful skill or talent in my life so far is my communication"
type textarea "x"
type textarea "I think the most useful skill or talent in my life so far is my communication"
type textarea "x"
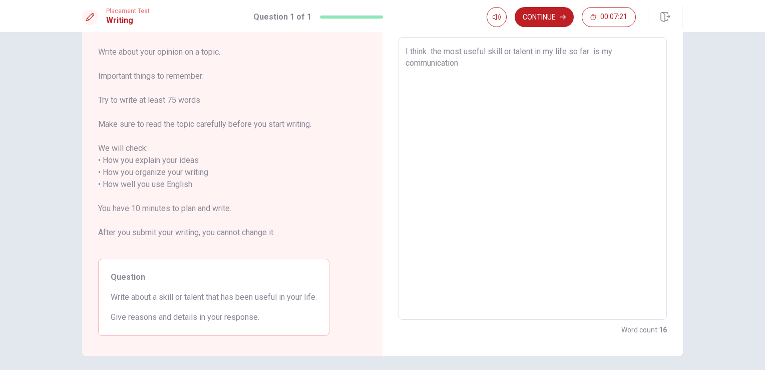
type textarea "I think the most useful skill or talent in my life so far is my communication"
click at [490, 65] on textarea "I think the most useful skill or talent in my life so far is my communication" at bounding box center [533, 179] width 254 height 266
type textarea "x"
type textarea "I think the most useful skill or talent in my life so far is my communication"
type textarea "x"
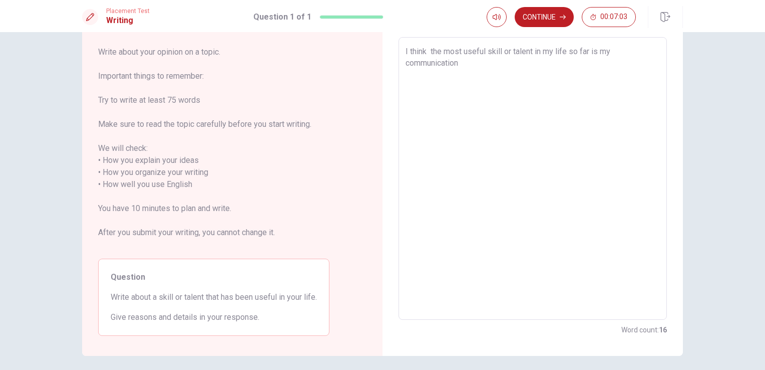
type textarea "I think the most useful skill or talent in my life so far is my communication s"
type textarea "x"
type textarea "I think the most useful skill or talent in my life so far is my communication sk"
type textarea "x"
type textarea "I think the most useful skill or talent in my life so far is my communication s…"
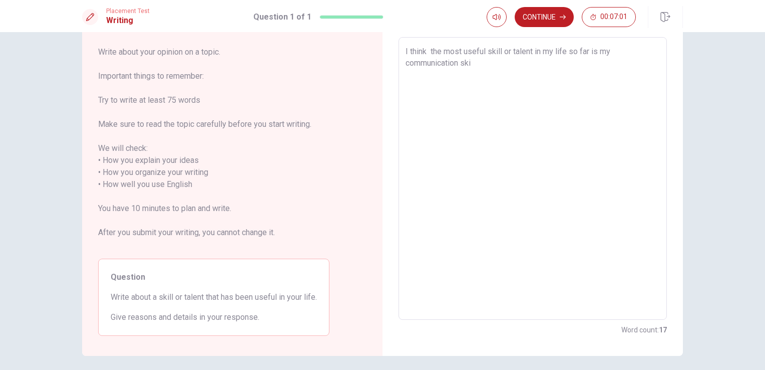
type textarea "x"
type textarea "I think the most useful skill or talent in my life so far is my communication s…"
type textarea "x"
type textarea "I think the most useful skill or talent in my life so far is my communication s…"
type textarea "x"
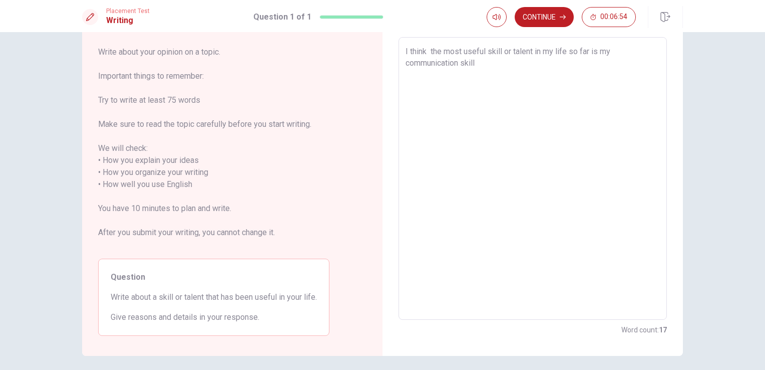
type textarea "I think the most useful skill or talent in my life so far is my communication s…"
type textarea "x"
type textarea "I think the most useful skill or talent in my life so far is my communication s…"
type textarea "x"
type textarea "I think the most useful skill or talent in my life so far is my communication […"
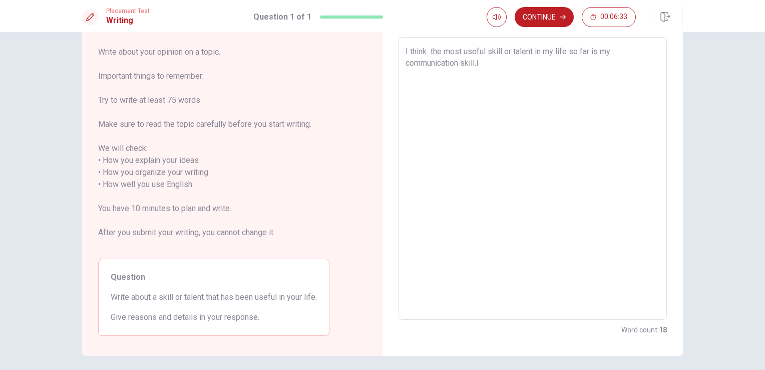
type textarea "x"
type textarea "I think the most useful skill or talent in my life so far is my communication s…"
type textarea "x"
type textarea "I think the most useful skill or talent in my life so far is my communication […"
type textarea "x"
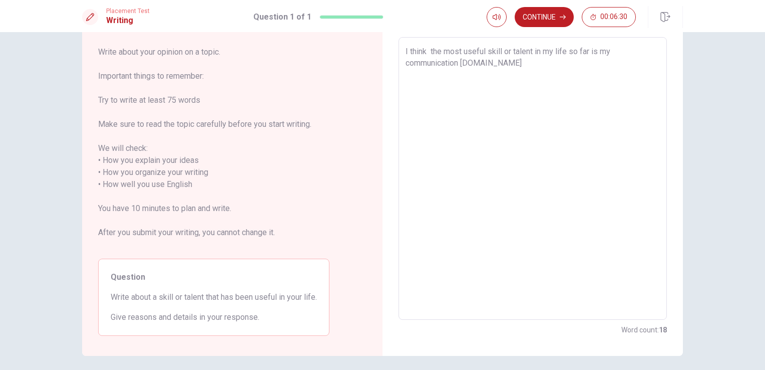
type textarea "I think the most useful skill or talent in my life so far is my communication s…"
type textarea "x"
type textarea "I think the most useful skill or talent in my life so far is my communication s…"
type textarea "x"
type textarea "I think the most useful skill or talent in my life so far is my communication s…"
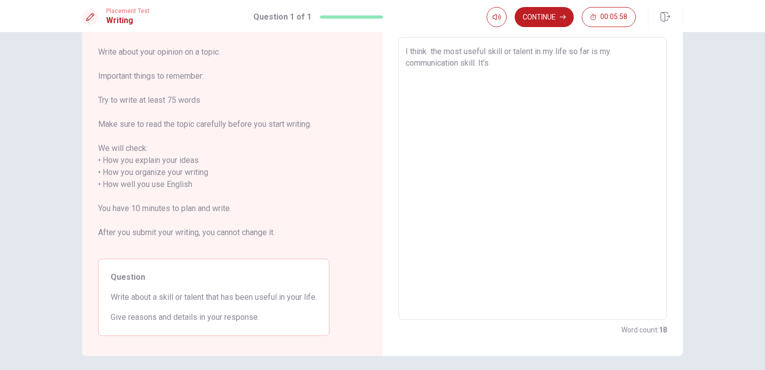
click at [427, 50] on textarea "I think the most useful skill or talent in my life so far is my communication s…" at bounding box center [533, 179] width 254 height 266
click at [498, 69] on textarea "I think the most useful skill or talent in my life so far is my communication s…" at bounding box center [533, 179] width 254 height 266
click at [601, 63] on textarea "I think the most useful skill or talent in my life so far is my communication s…" at bounding box center [533, 179] width 254 height 266
drag, startPoint x: 428, startPoint y: 75, endPoint x: 434, endPoint y: 76, distance: 6.1
click at [428, 75] on textarea "I think the most useful skill or talent in my life so far is my communication s…" at bounding box center [533, 179] width 254 height 266
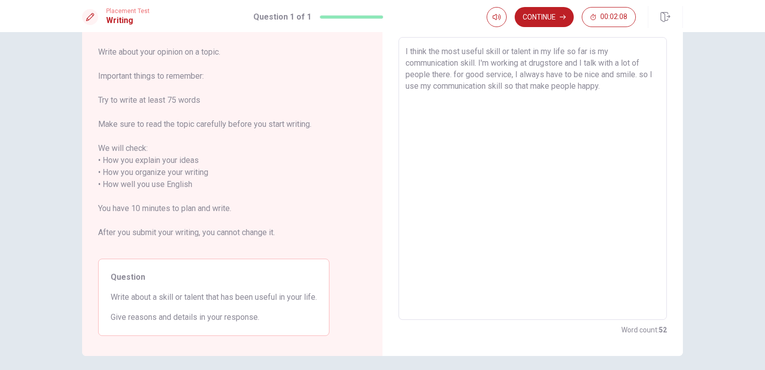
click at [478, 61] on textarea "I think the most useful skill or talent in my life so far is my communication s…" at bounding box center [533, 179] width 254 height 266
click at [496, 72] on textarea "I think the most useful skill or talent in my life so far is my communication s…" at bounding box center [533, 179] width 254 height 266
click at [554, 75] on textarea "I think the most useful skill or talent in my life so far is my communication s…" at bounding box center [533, 179] width 254 height 266
click at [630, 75] on textarea "I think the most useful skill or talent in my life so far is my communication s…" at bounding box center [533, 179] width 254 height 266
click at [457, 85] on textarea "I think the most useful skill or talent in my life so far is my communication s…" at bounding box center [533, 179] width 254 height 266
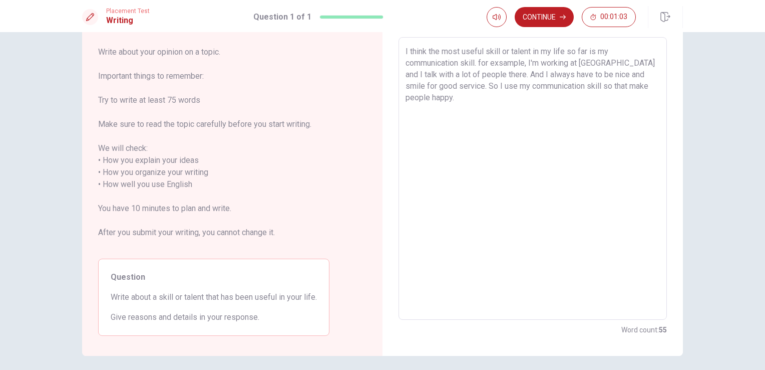
click at [508, 101] on textarea "I think the most useful skill or talent in my life so far is my communication s…" at bounding box center [533, 179] width 254 height 266
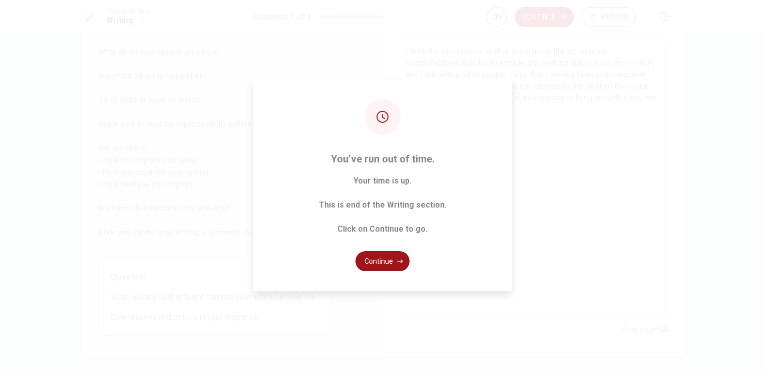
click at [397, 257] on button "Continue" at bounding box center [383, 261] width 54 height 20
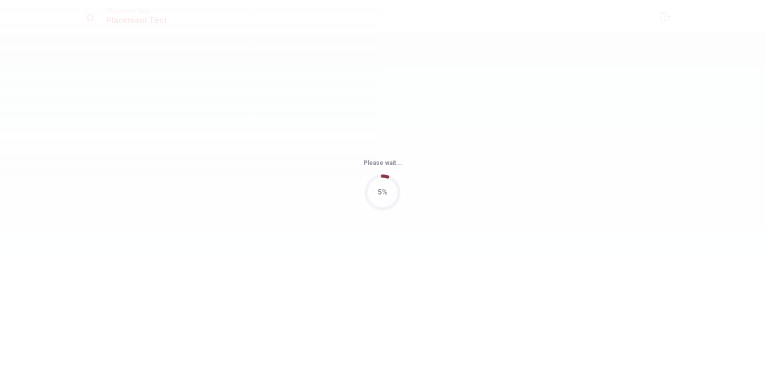
scroll to position [0, 0]
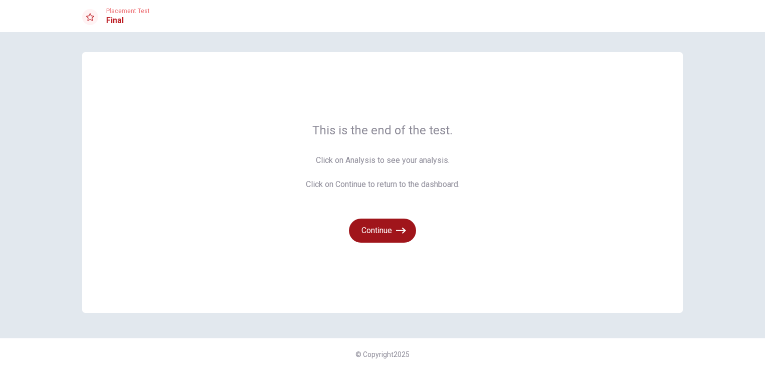
click at [396, 230] on button "Continue" at bounding box center [382, 230] width 67 height 24
